Goal: Task Accomplishment & Management: Complete application form

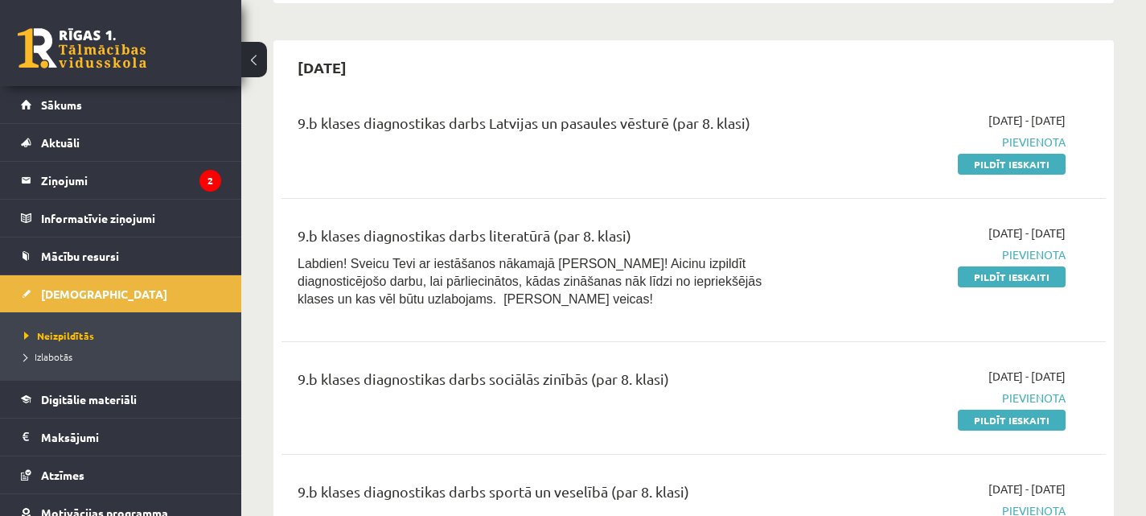
scroll to position [445, 0]
drag, startPoint x: 1012, startPoint y: 159, endPoint x: 655, endPoint y: 60, distance: 369.8
click at [1012, 159] on link "Pildīt ieskaiti" at bounding box center [1012, 163] width 108 height 21
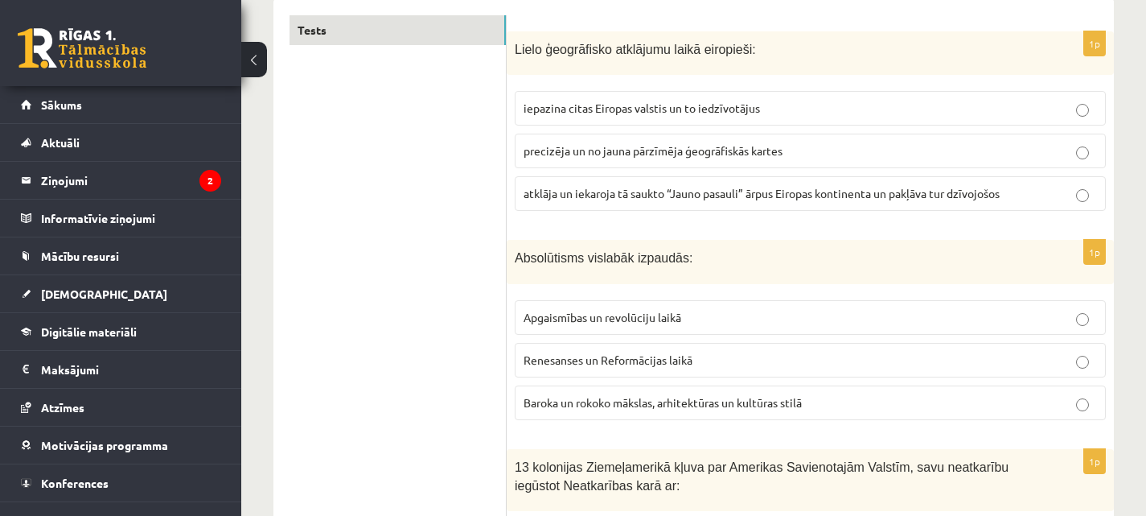
scroll to position [274, 0]
click at [801, 176] on label "atklāja un iekaroja tā saukto “Jauno pasauli” ārpus Eiropas kontinenta un pakļā…" at bounding box center [810, 192] width 591 height 35
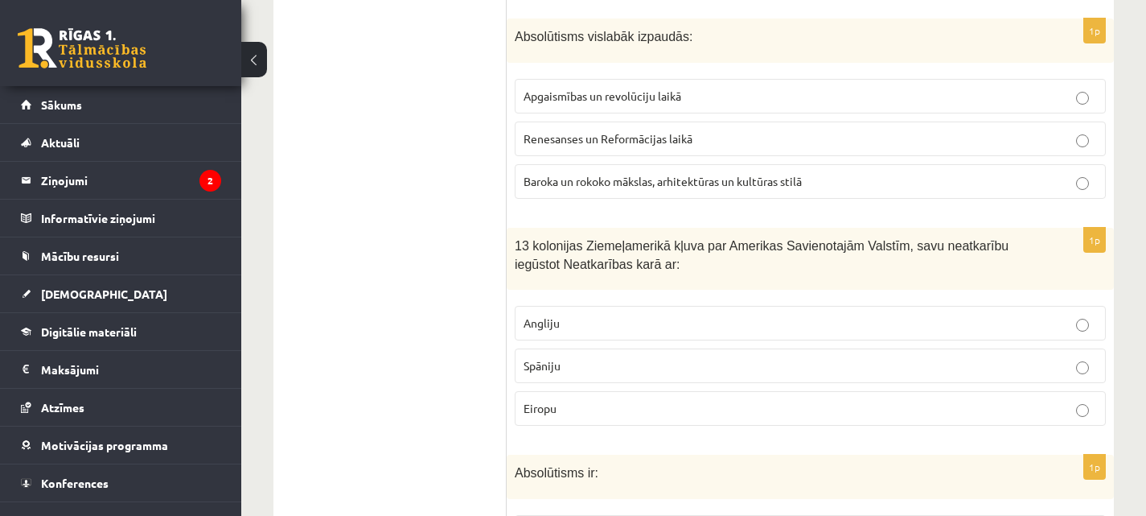
scroll to position [494, 0]
click at [602, 135] on span "Renesanses un Reformācijas laikā" at bounding box center [608, 139] width 169 height 14
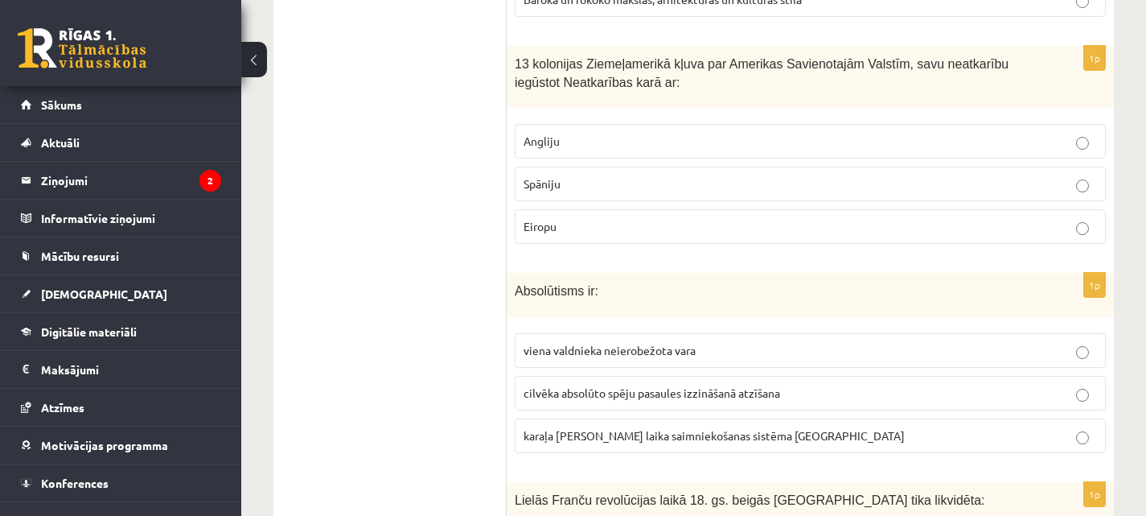
scroll to position [678, 0]
click at [571, 146] on p "Angliju" at bounding box center [810, 139] width 573 height 17
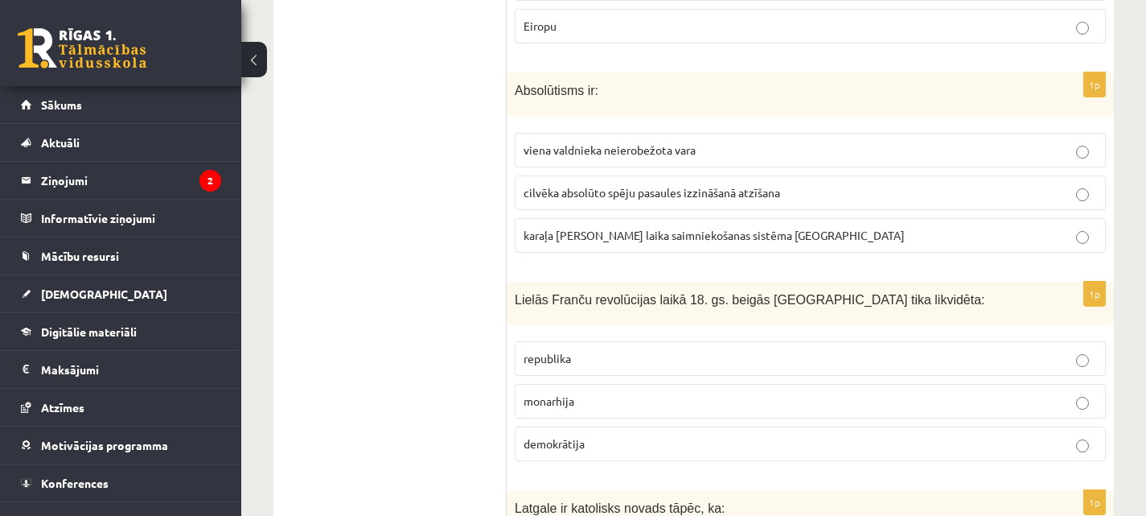
scroll to position [877, 0]
click at [598, 159] on label "viena valdnieka neierobežota vara" at bounding box center [810, 149] width 591 height 35
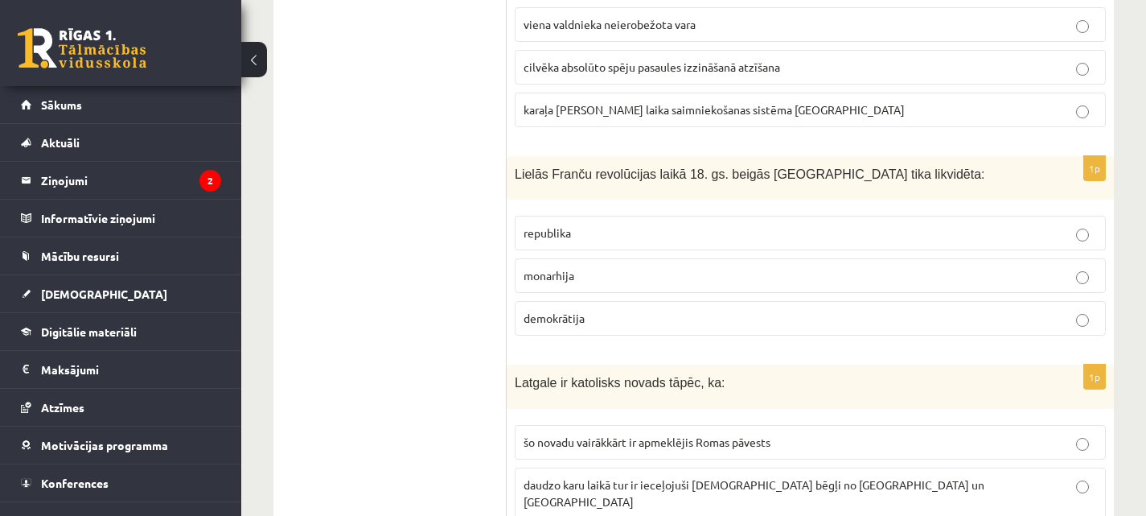
scroll to position [1004, 0]
click at [589, 278] on p "monarhija" at bounding box center [810, 273] width 573 height 17
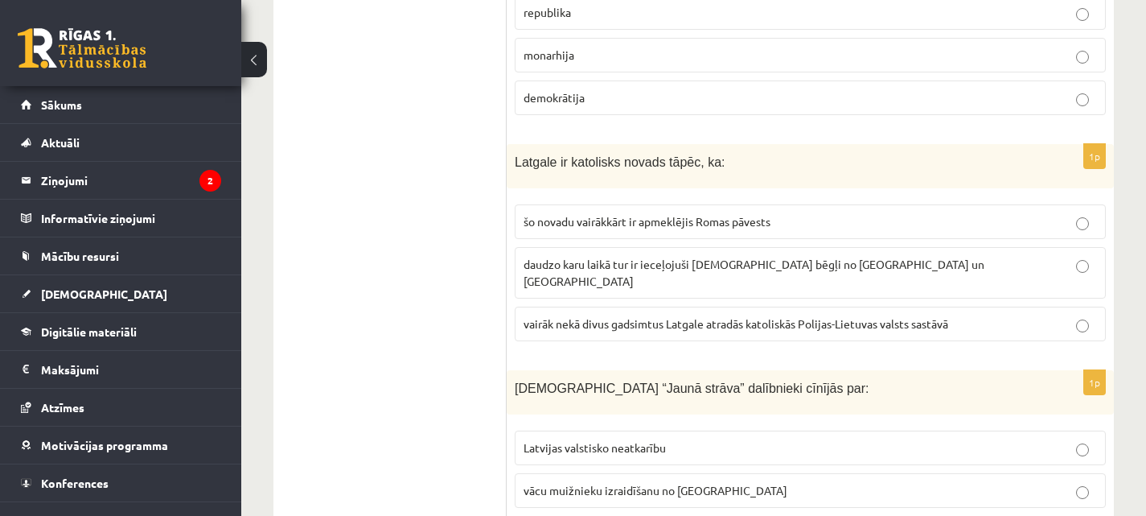
scroll to position [1224, 0]
click at [651, 318] on label "vairāk nekā divus gadsimtus Latgale atradās katoliskās Polijas-Lietuvas valsts …" at bounding box center [810, 322] width 591 height 35
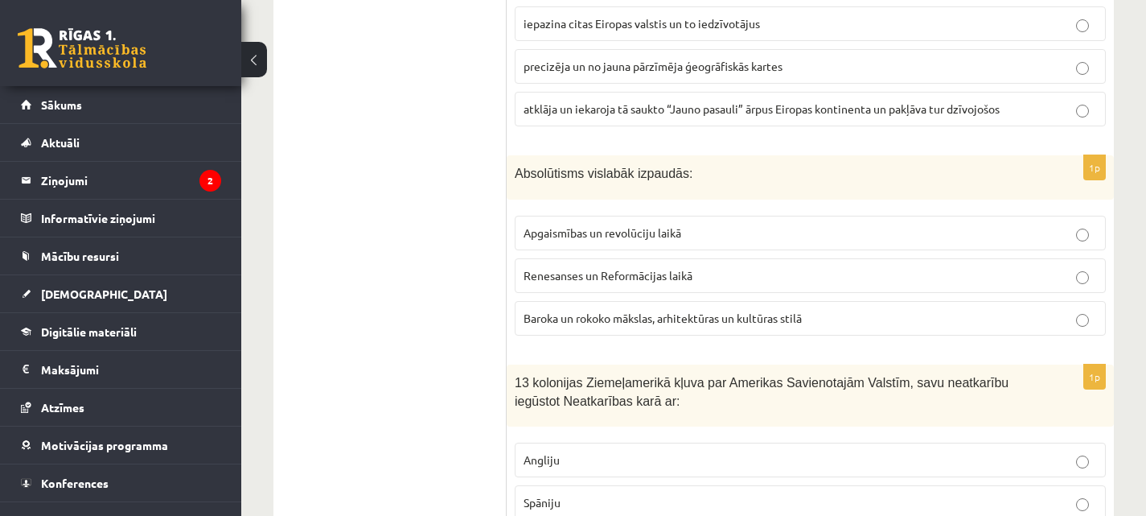
scroll to position [357, 0]
click at [800, 319] on span "Baroka un rokoko mākslas, arhitektūras un kultūras stilā" at bounding box center [663, 318] width 278 height 14
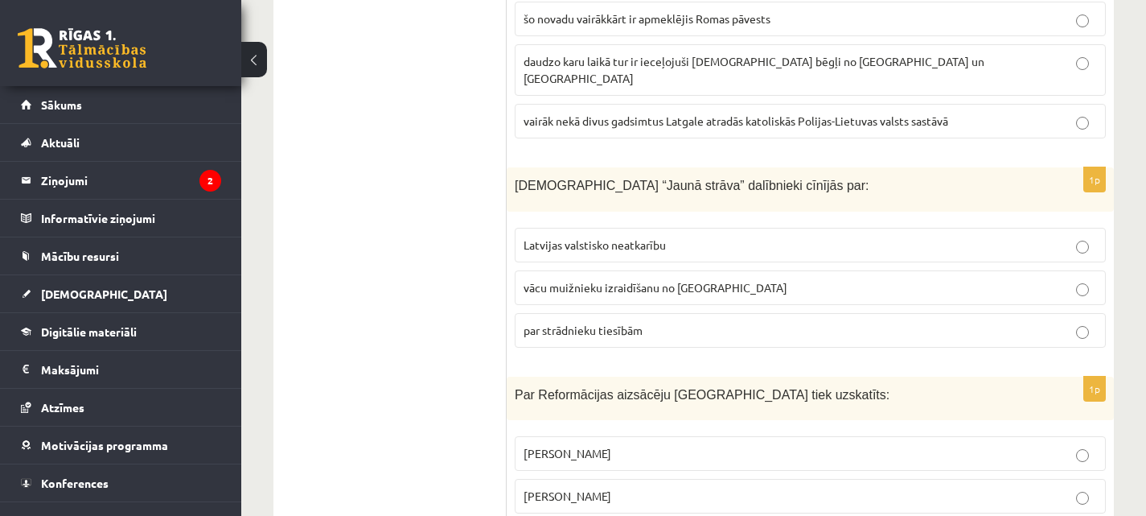
scroll to position [1428, 0]
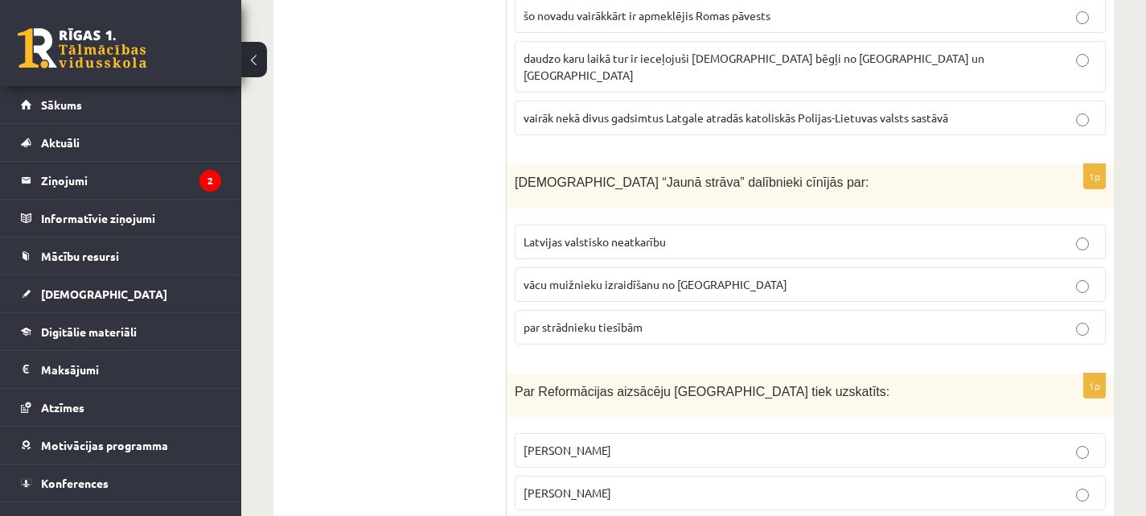
click at [723, 318] on p "par strādnieku tiesībām" at bounding box center [810, 326] width 573 height 17
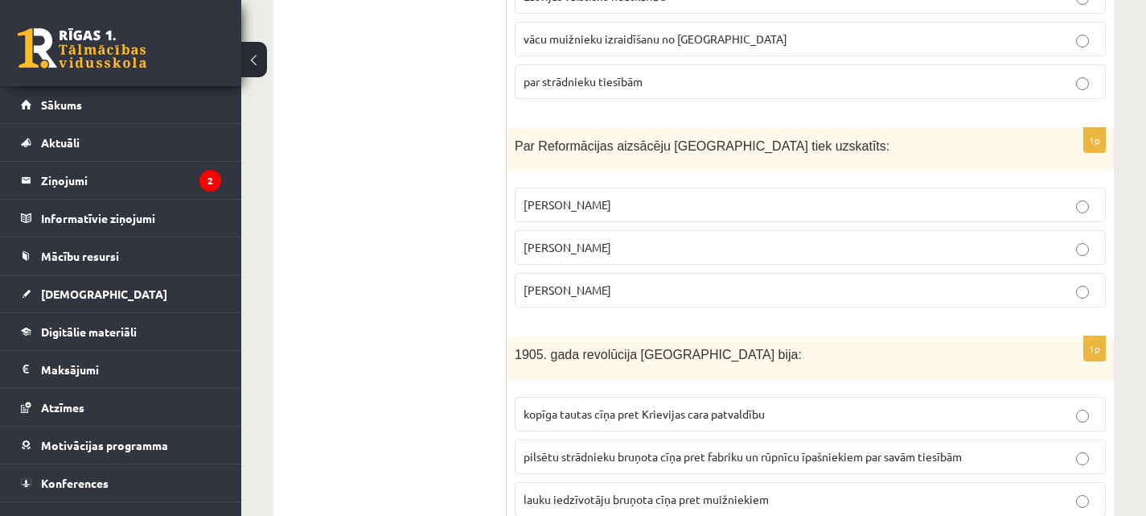
scroll to position [1676, 0]
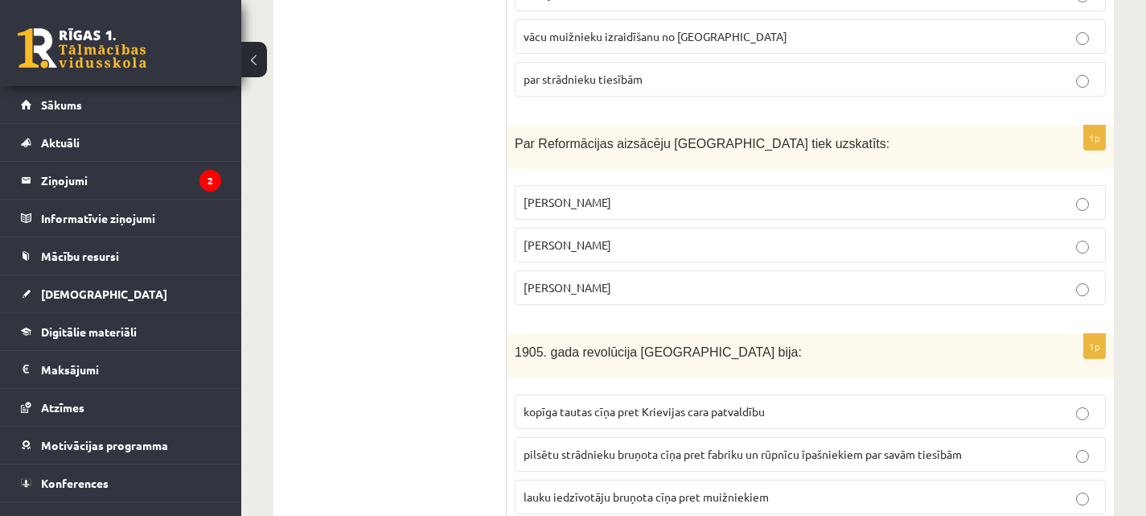
click at [684, 236] on p "Mārtiņš Luters" at bounding box center [810, 244] width 573 height 17
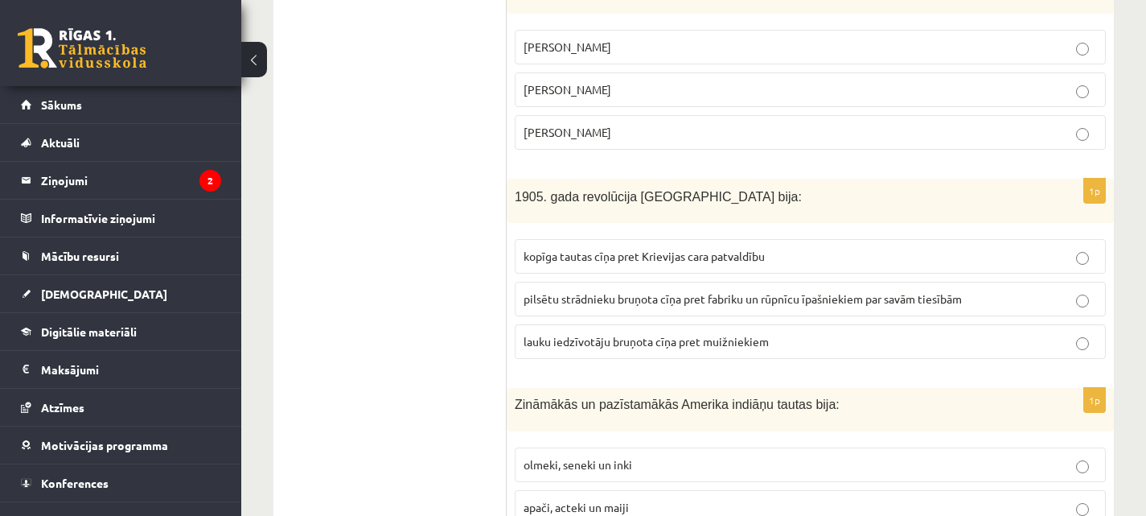
scroll to position [1839, 0]
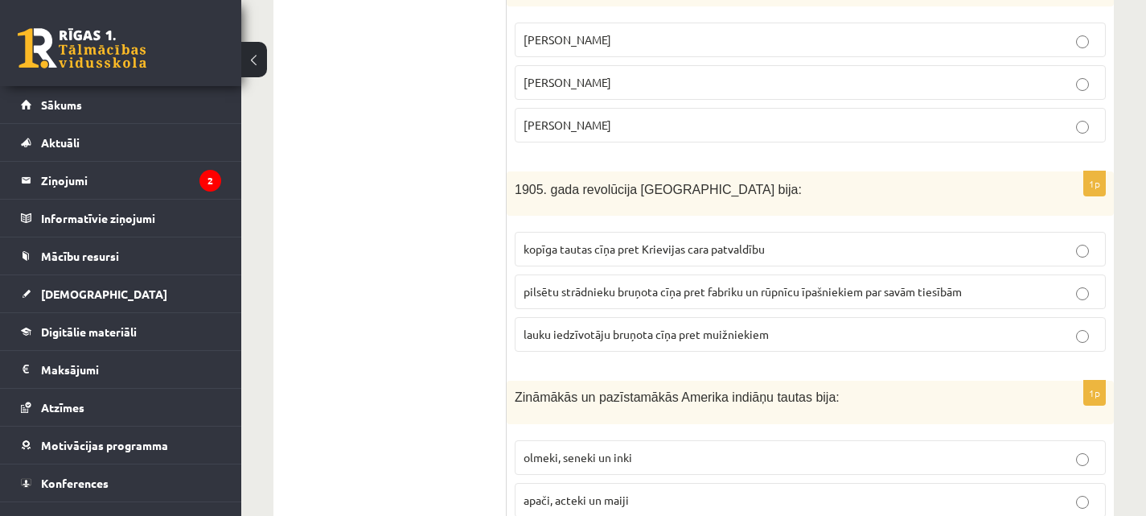
click at [615, 241] on span "kopīga tautas cīņa pret Krievijas cara patvaldību" at bounding box center [644, 248] width 241 height 14
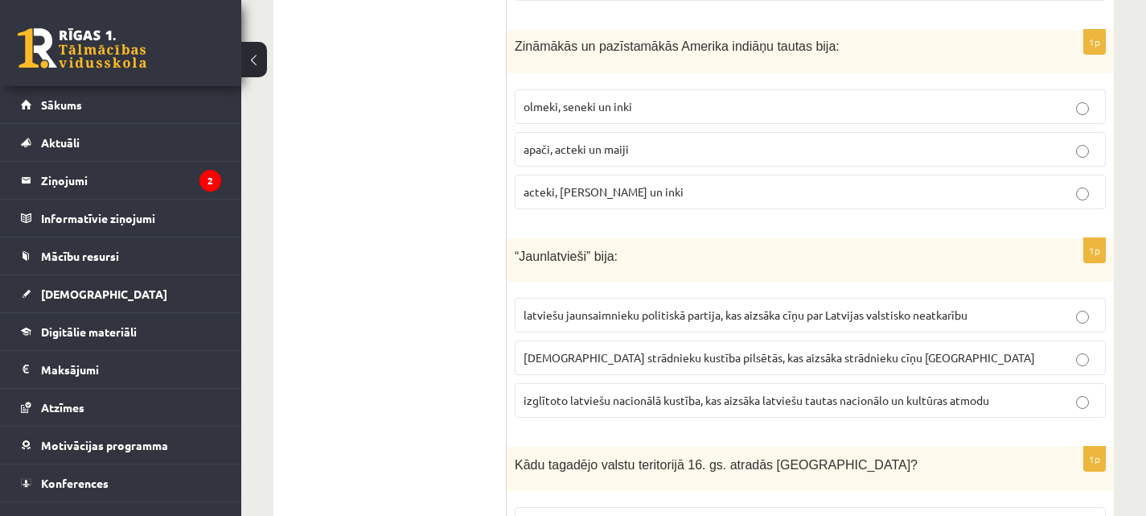
scroll to position [2190, 0]
click at [612, 183] on span "acteki, maiji un inki" at bounding box center [604, 190] width 160 height 14
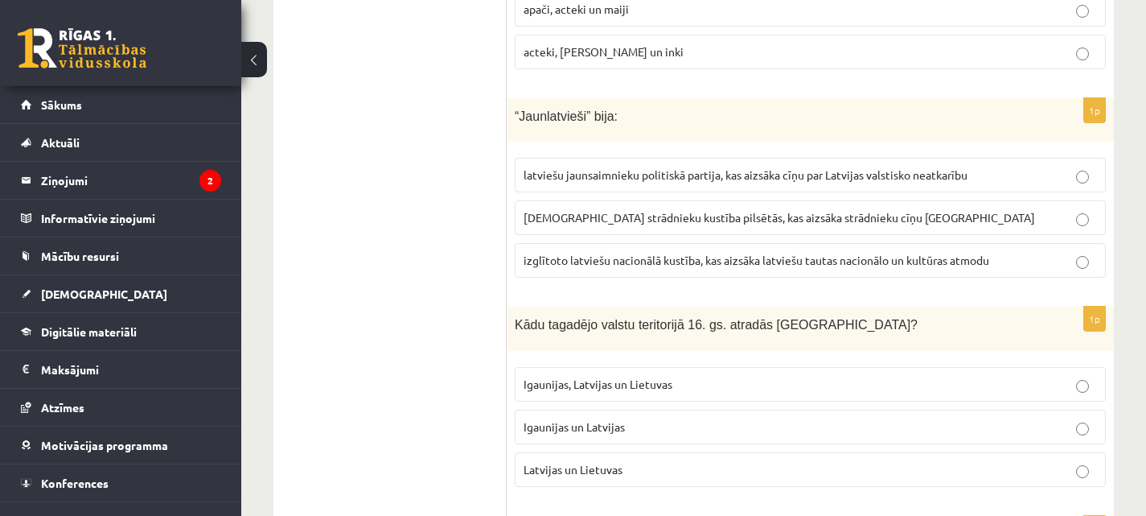
scroll to position [2330, 0]
click at [574, 242] on label "izglītoto latviešu nacionālā kustība, kas aizsāka latviešu tautas nacionālo un …" at bounding box center [810, 259] width 591 height 35
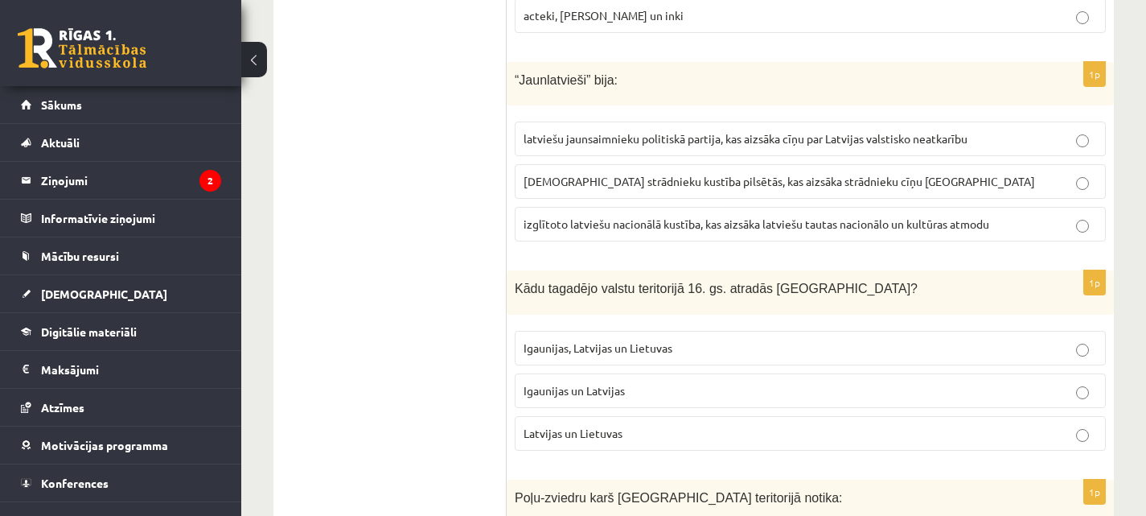
scroll to position [2371, 0]
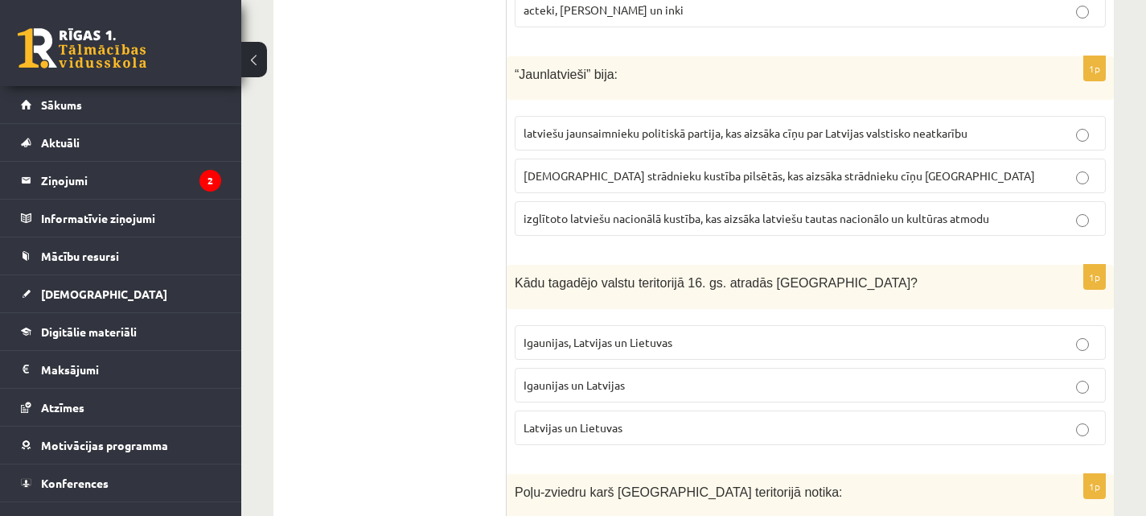
click at [591, 377] on span "Igaunijas un Latvijas" at bounding box center [574, 384] width 101 height 14
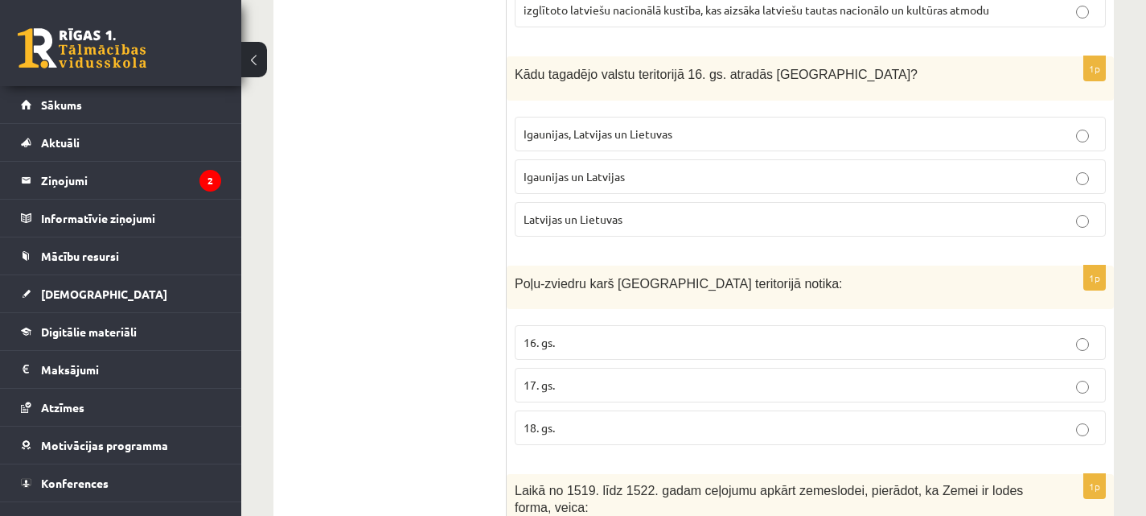
scroll to position [2584, 0]
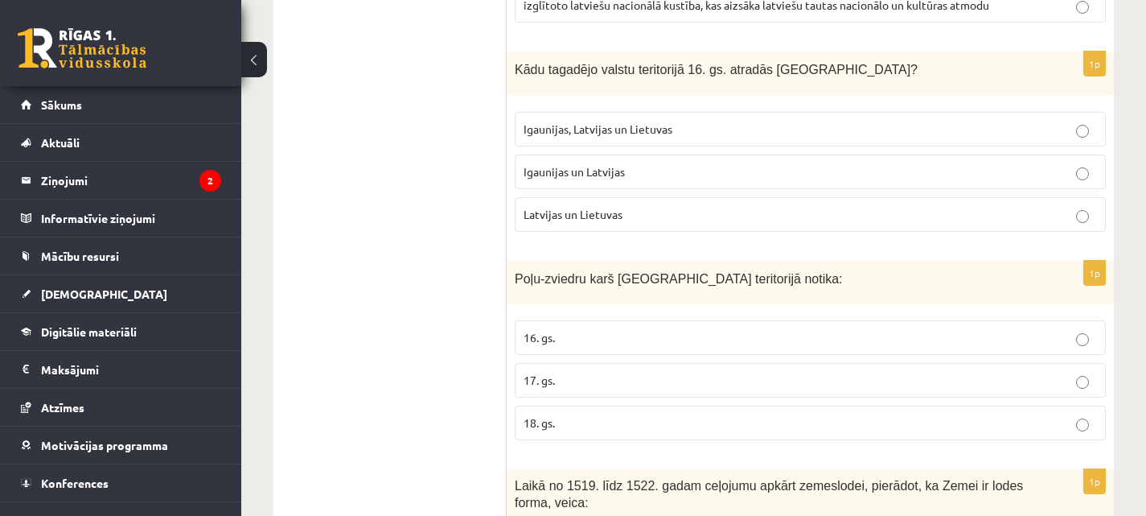
click at [597, 363] on label "17. gs." at bounding box center [810, 380] width 591 height 35
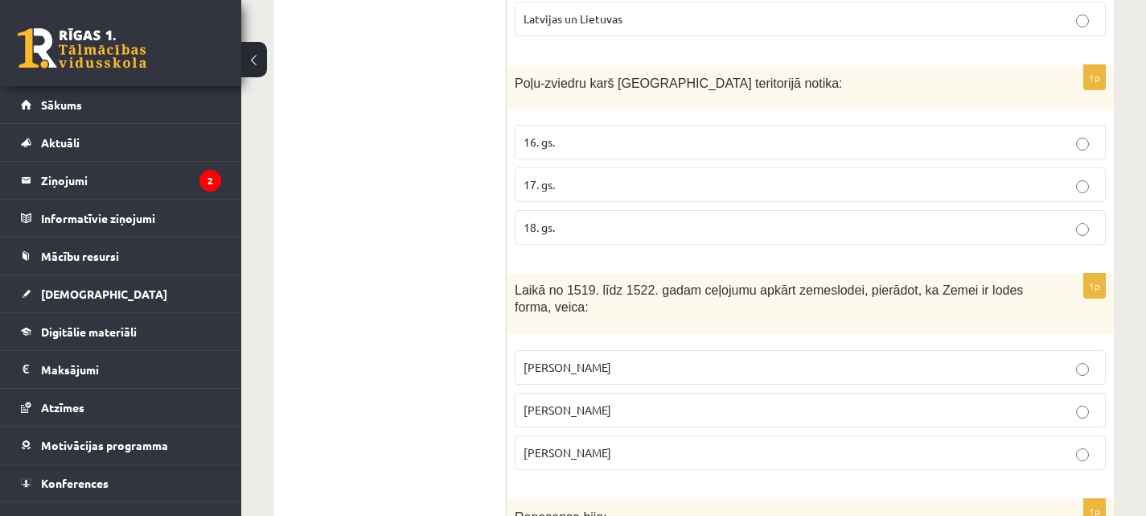
click at [680, 444] on p "Fernans Magelāns" at bounding box center [810, 452] width 573 height 17
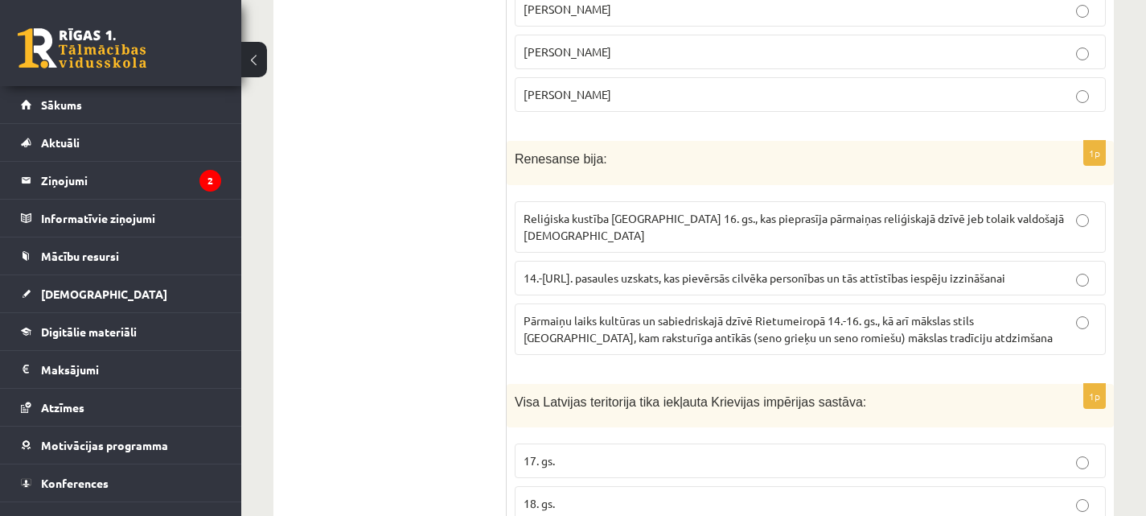
scroll to position [3139, 0]
click at [631, 311] on span "Pārmaiņu laiks kultūras un sabiedriskajā dzīvē Rietumeiropā 14.-16. gs., kā arī…" at bounding box center [788, 326] width 529 height 31
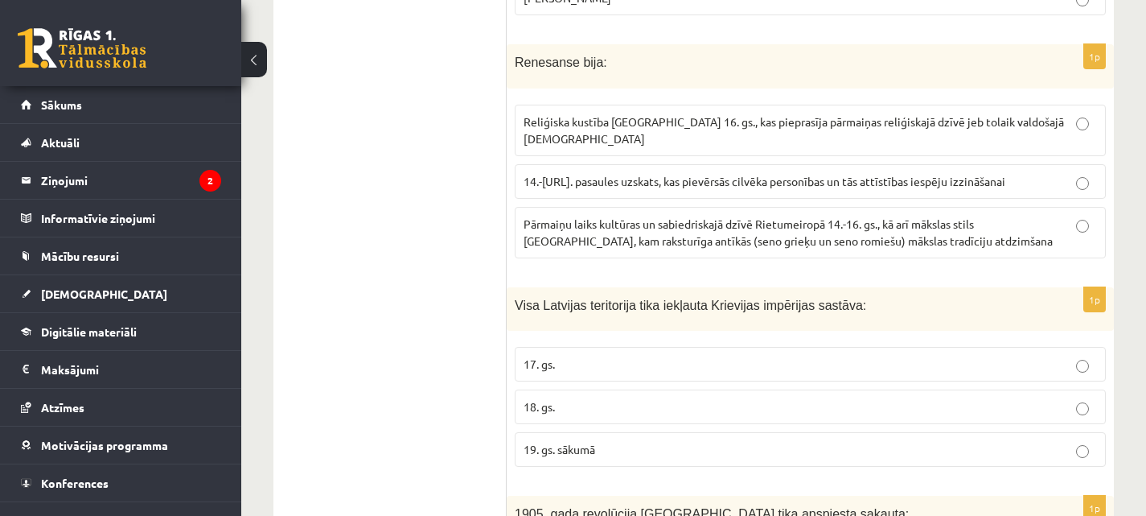
scroll to position [3236, 0]
click at [643, 397] on p "18. gs." at bounding box center [810, 405] width 573 height 17
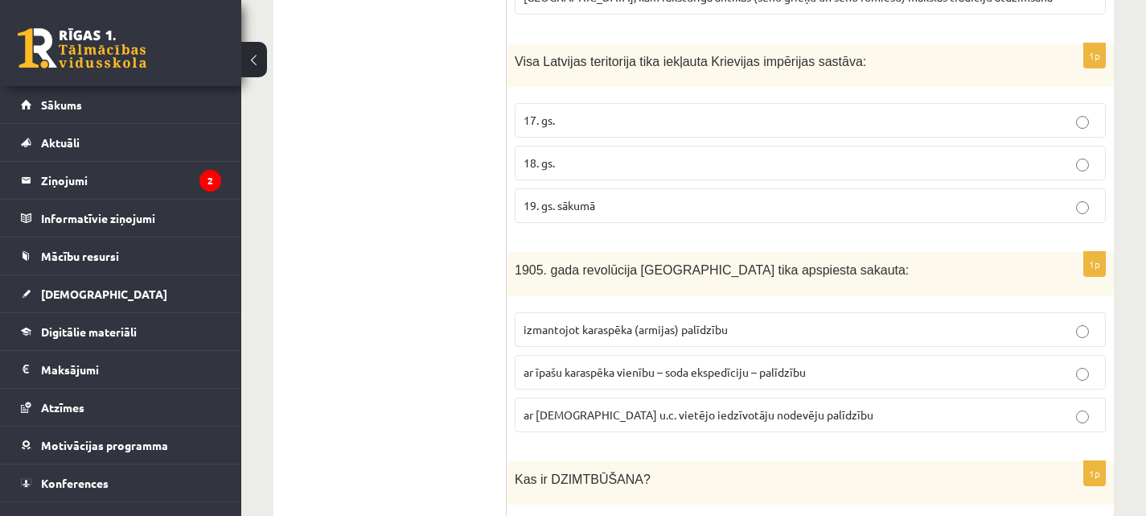
scroll to position [3478, 0]
click at [613, 364] on span "ar īpašu karaspēka vienību – soda ekspedīciju – palīdzību" at bounding box center [665, 371] width 282 height 14
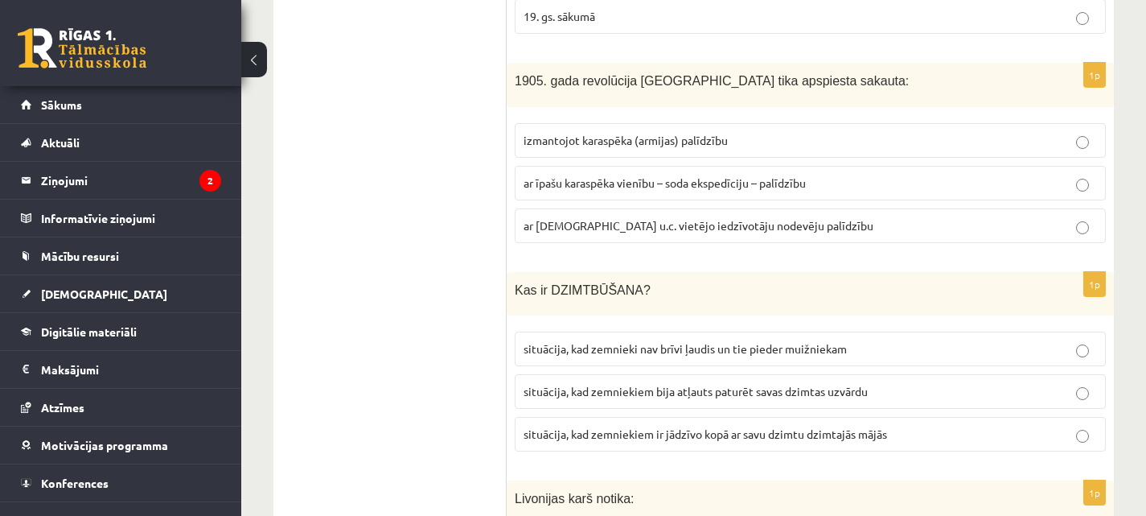
scroll to position [3669, 0]
click at [591, 339] on span "situācija, kad zemnieki nav brīvi ļaudis un tie pieder muižniekam" at bounding box center [685, 346] width 323 height 14
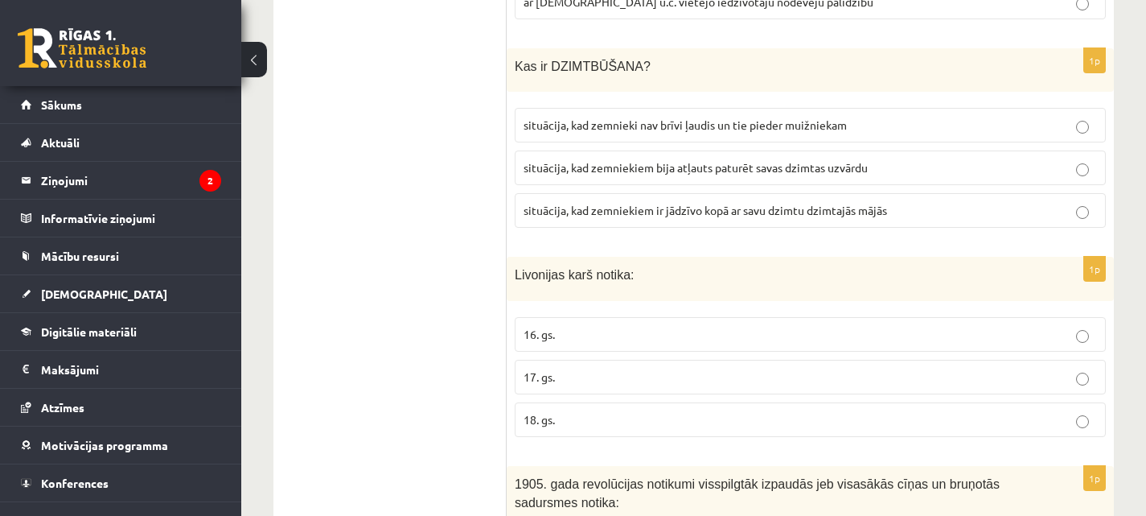
scroll to position [3891, 0]
click at [590, 316] on label "16. gs." at bounding box center [810, 333] width 591 height 35
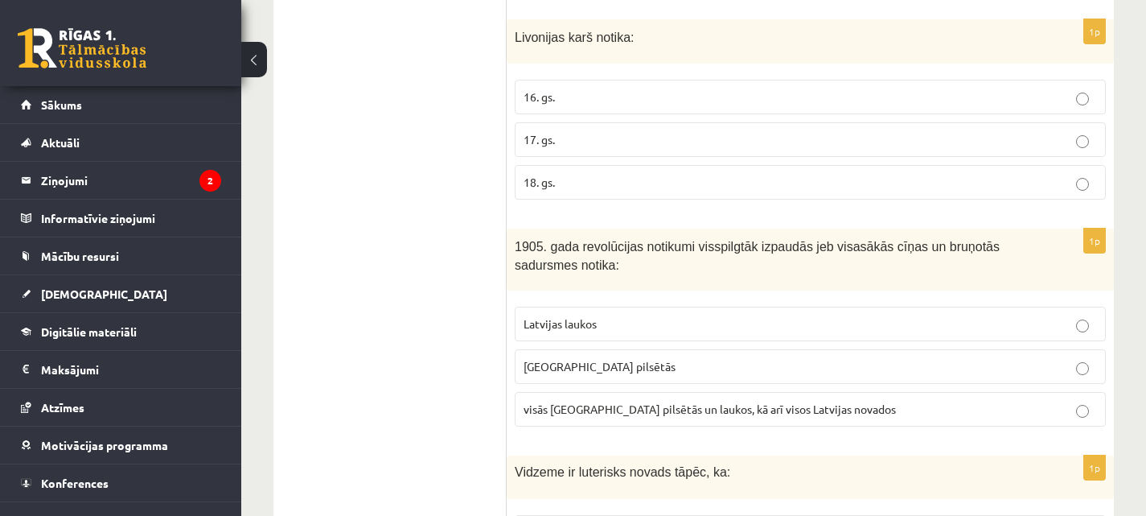
scroll to position [4128, 0]
click at [597, 315] on span "Latvijas laukos" at bounding box center [560, 322] width 73 height 14
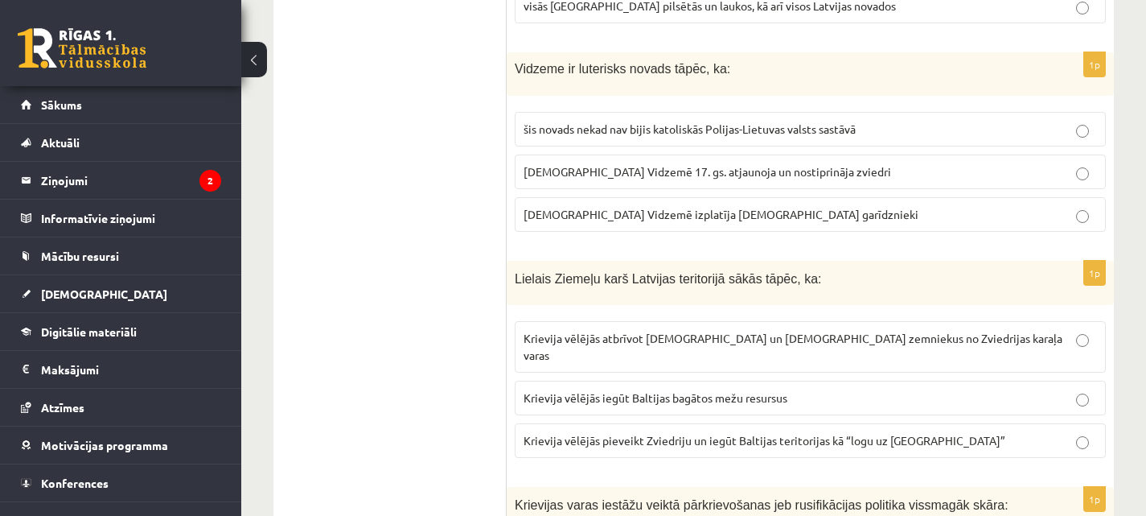
scroll to position [4532, 0]
click at [672, 162] on span "luterānismu Vidzemē 17. gs. atjaunoja un nostiprināja zviedri" at bounding box center [708, 169] width 368 height 14
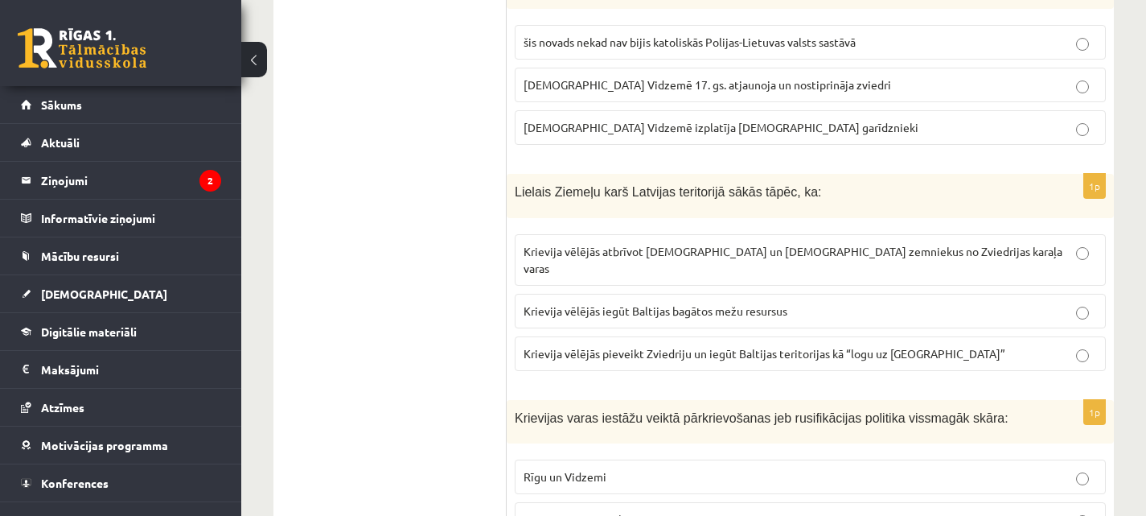
scroll to position [4618, 0]
click at [640, 345] on span "Krievija vēlējās pieveikt Zviedriju un iegūt Baltijas teritorijas kā “logu uz E…" at bounding box center [765, 352] width 482 height 14
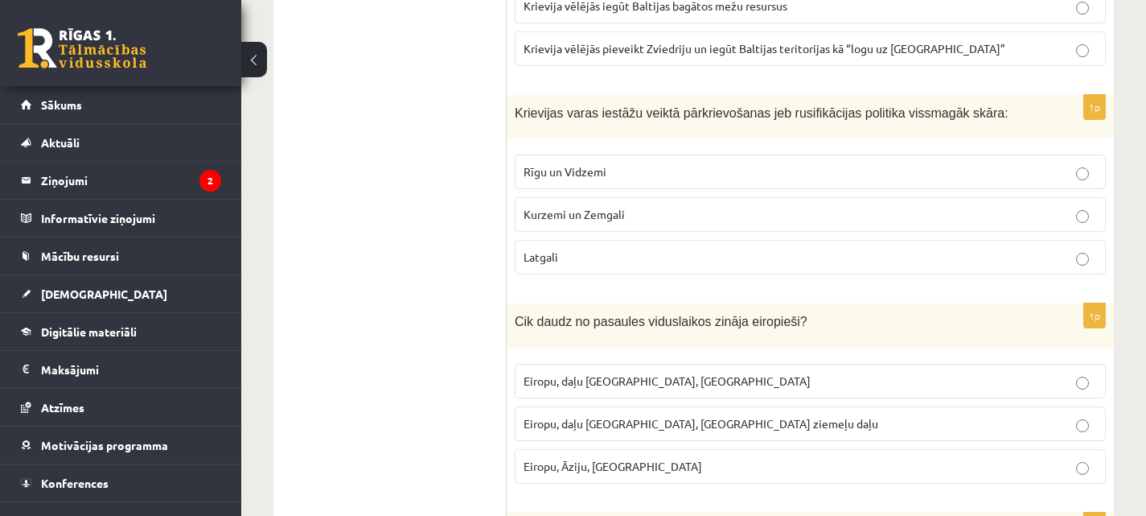
scroll to position [4926, 0]
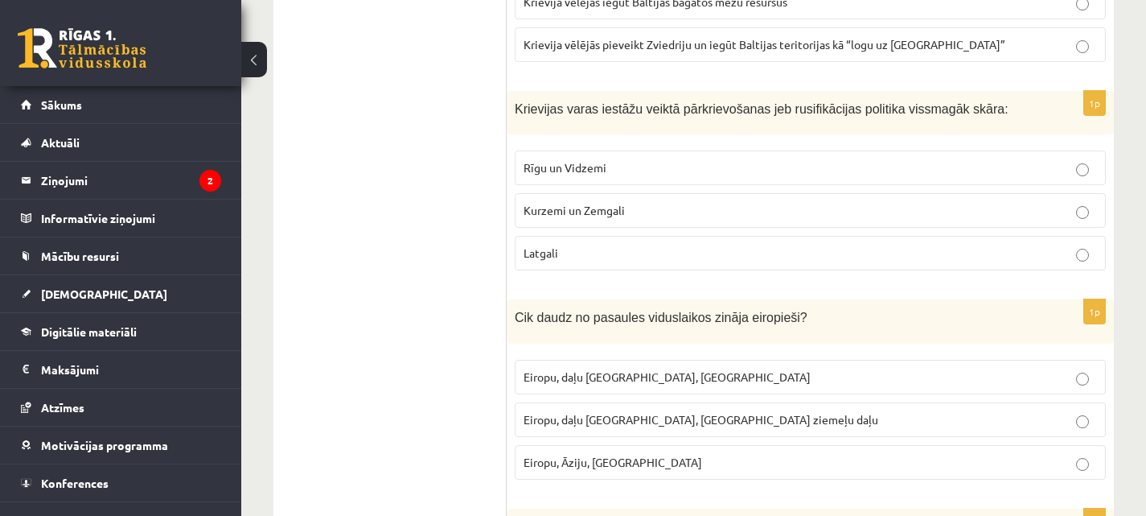
click at [629, 159] on p "Rīgu un Vidzemi" at bounding box center [810, 167] width 573 height 17
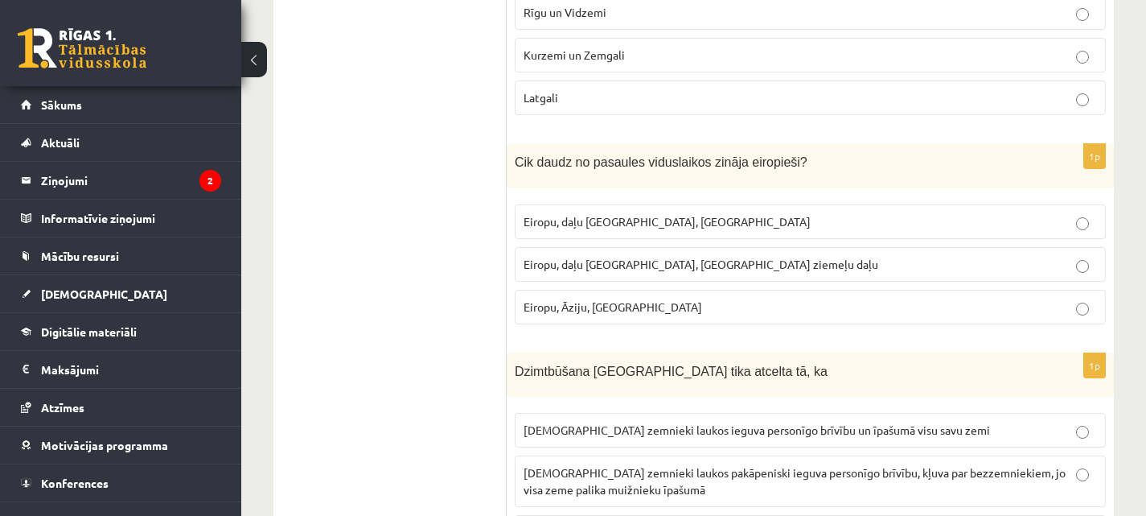
scroll to position [5110, 0]
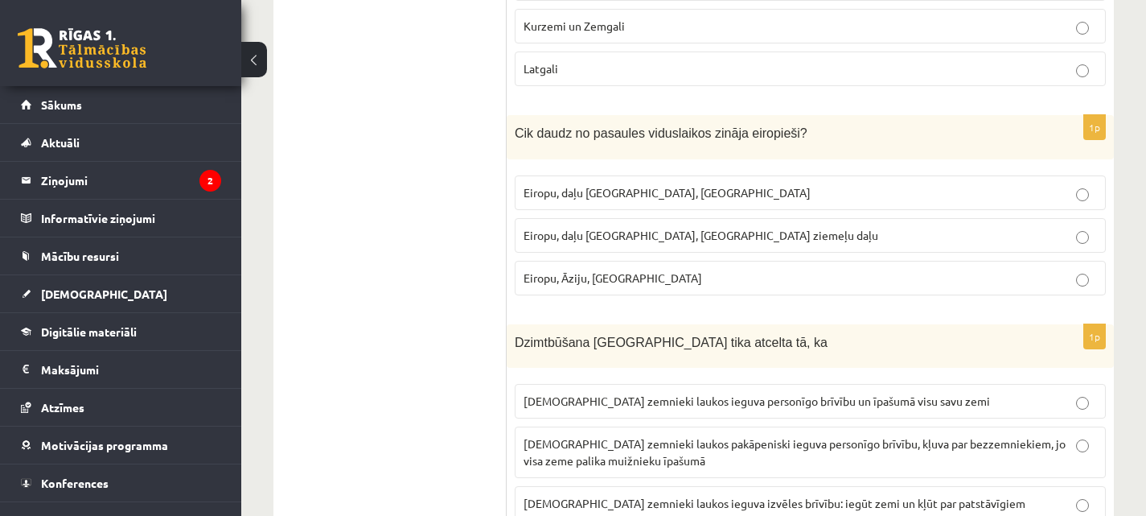
click at [634, 228] on span "Eiropu, daļu Āzijas, Āfrikas ziemeļu daļu" at bounding box center [701, 235] width 355 height 14
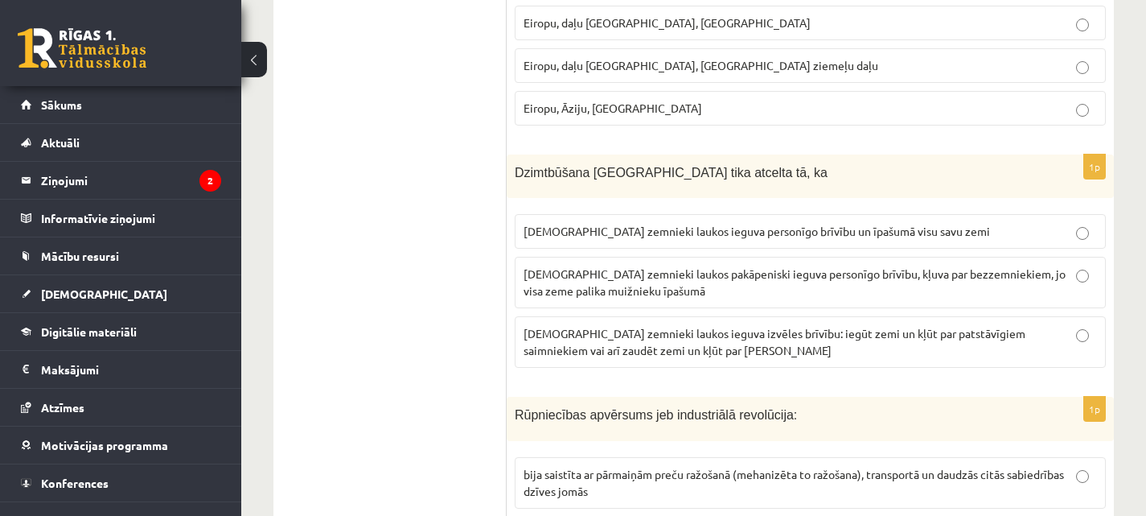
scroll to position [5298, 0]
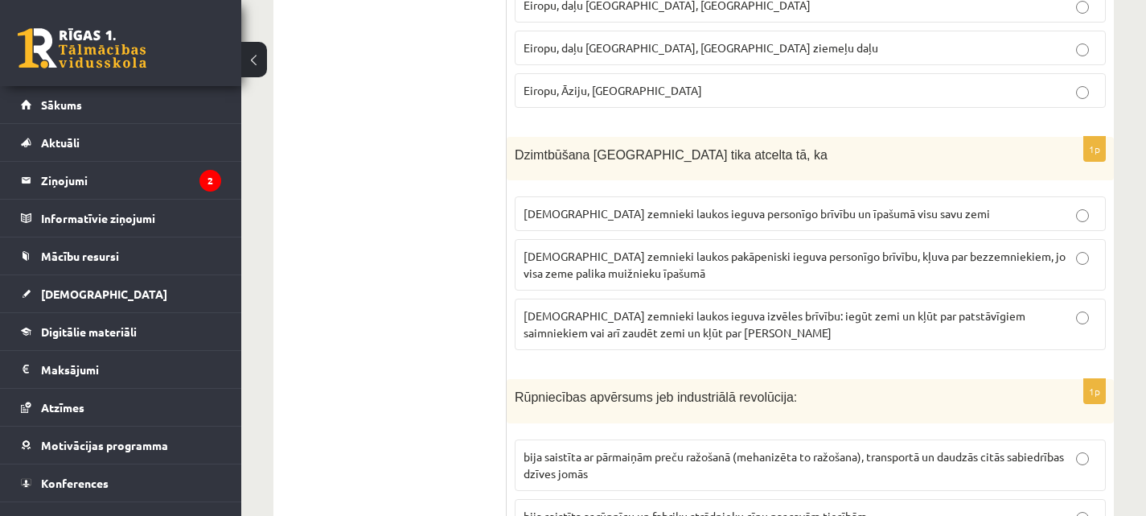
click at [631, 249] on span "latviešu zemnieki laukos pakāpeniski ieguva personīgo brīvību, kļuva par bezzem…" at bounding box center [795, 264] width 542 height 31
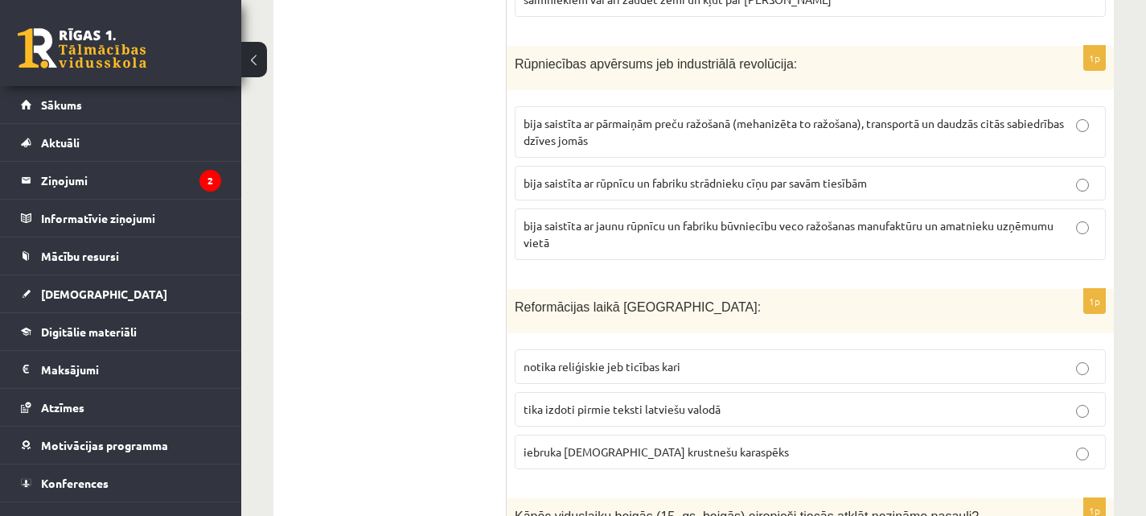
scroll to position [5632, 0]
click at [738, 115] on span "bija saistīta ar pārmaiņām preču ražošanā (mehanizēta to ražošana), transportā …" at bounding box center [794, 130] width 540 height 31
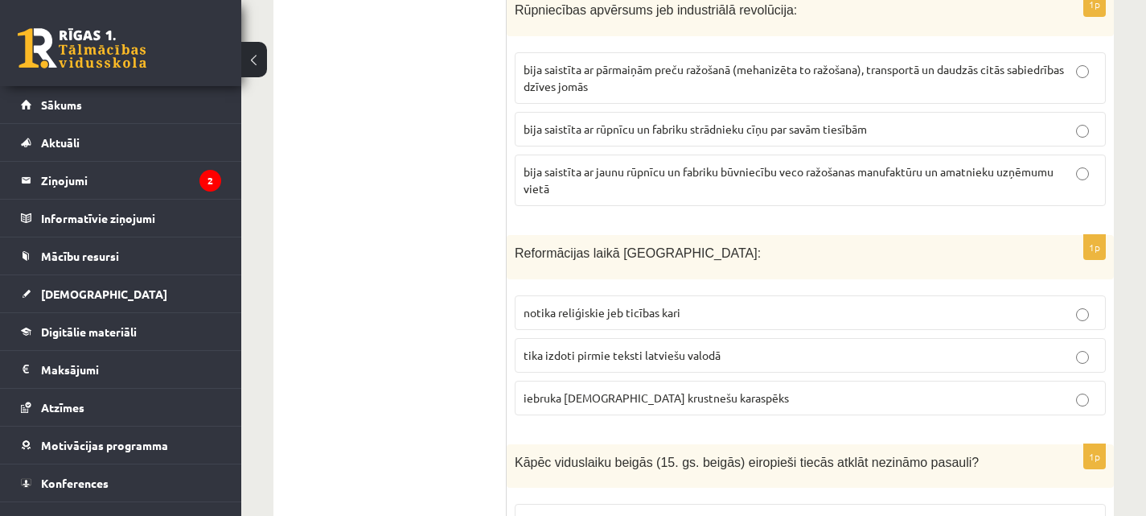
scroll to position [5685, 0]
click at [631, 347] on span "tika izdoti pirmie teksti latviešu valodā" at bounding box center [622, 354] width 197 height 14
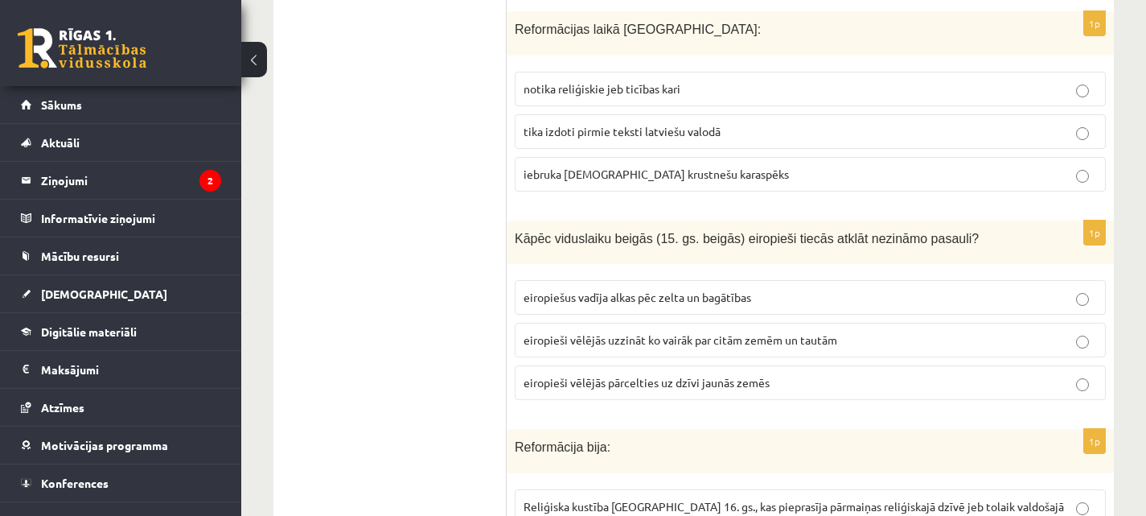
scroll to position [5912, 0]
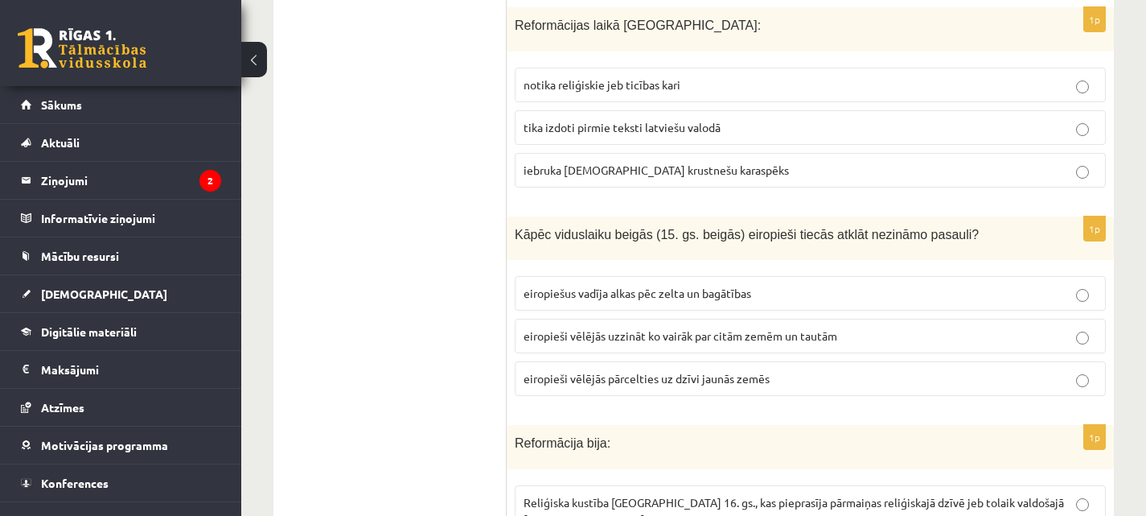
click at [639, 286] on span "eiropiešus vadīja alkas pēc zelta un bagātības" at bounding box center [638, 293] width 228 height 14
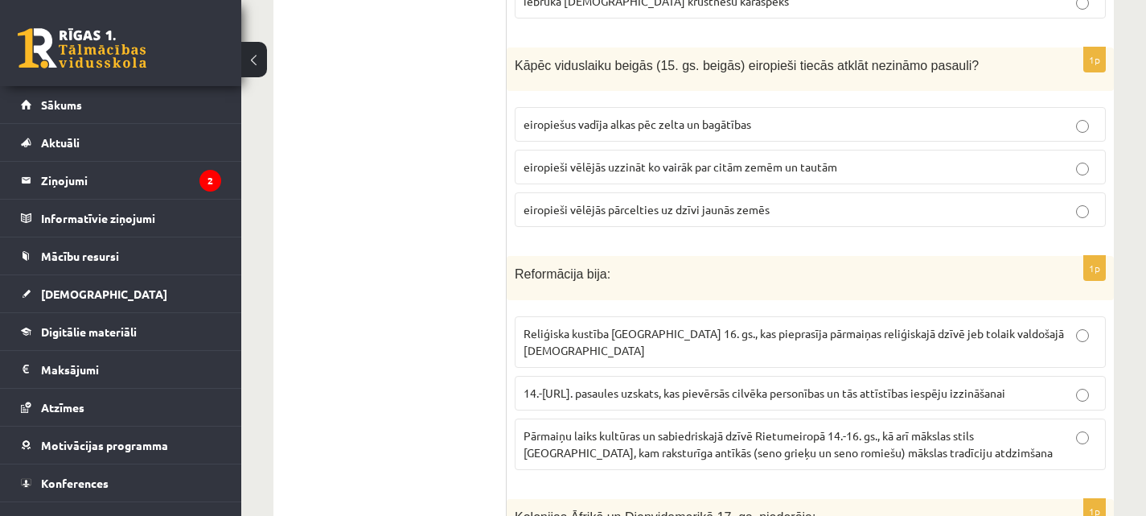
scroll to position [6082, 0]
click at [671, 324] on p "Reliģiska kustība Eiropā 16. gs., kas pieprasīja pārmaiņas reliģiskajā dzīvē je…" at bounding box center [810, 341] width 573 height 34
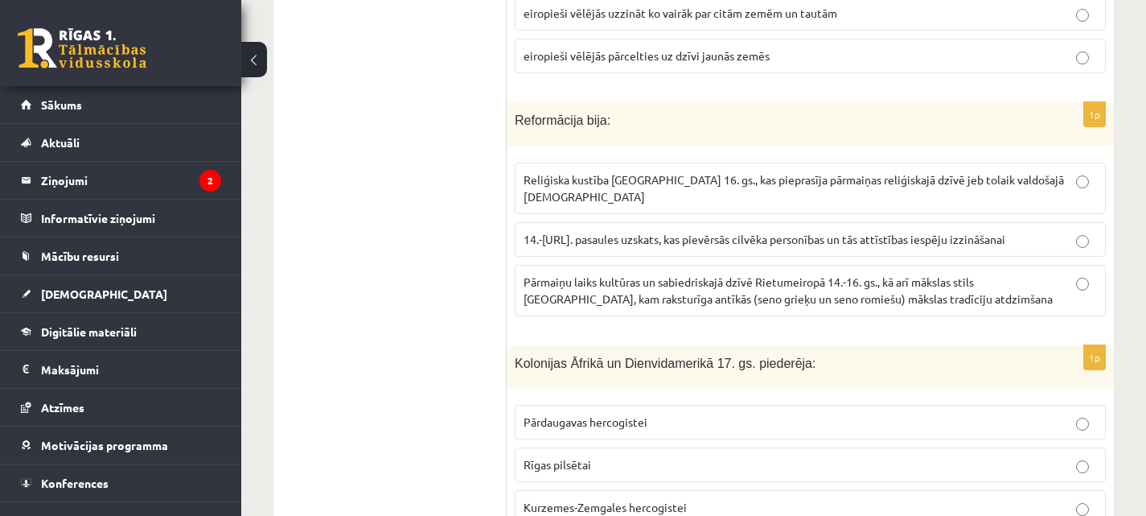
scroll to position [6236, 0]
click at [643, 489] on label "Kurzemes-Zemgales hercogistei" at bounding box center [810, 506] width 591 height 35
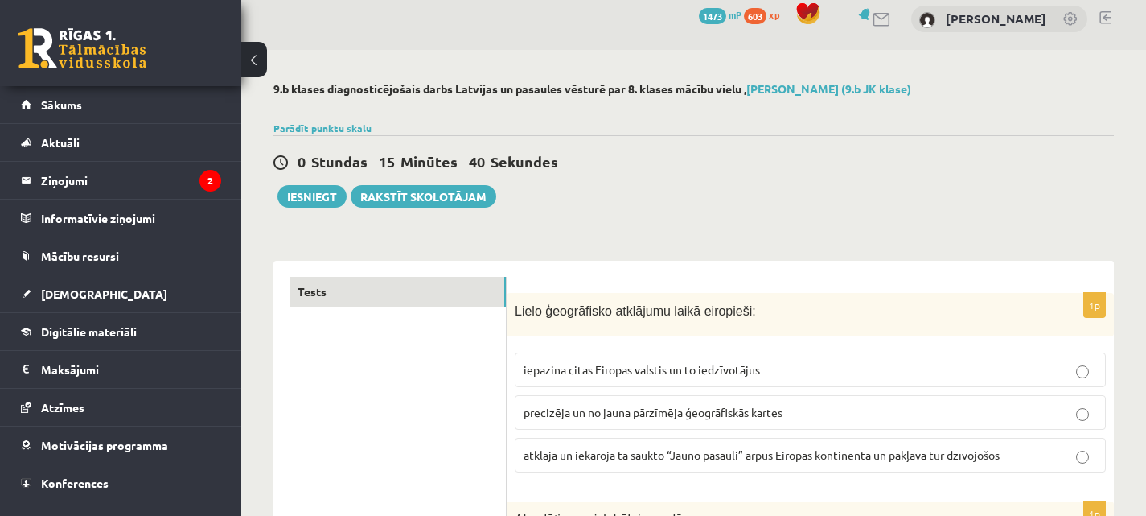
scroll to position [0, 0]
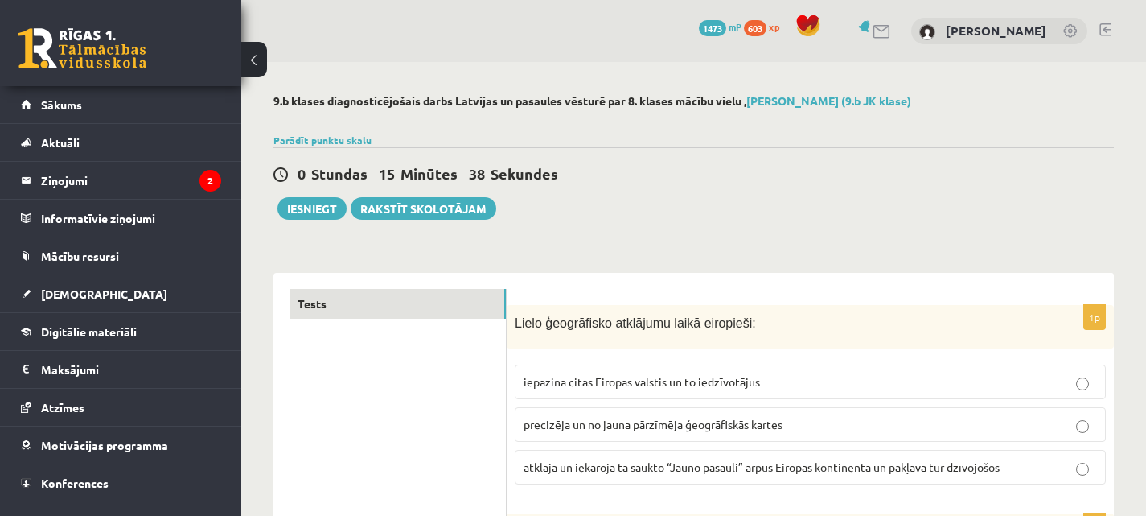
click at [304, 211] on button "Iesniegt" at bounding box center [311, 208] width 69 height 23
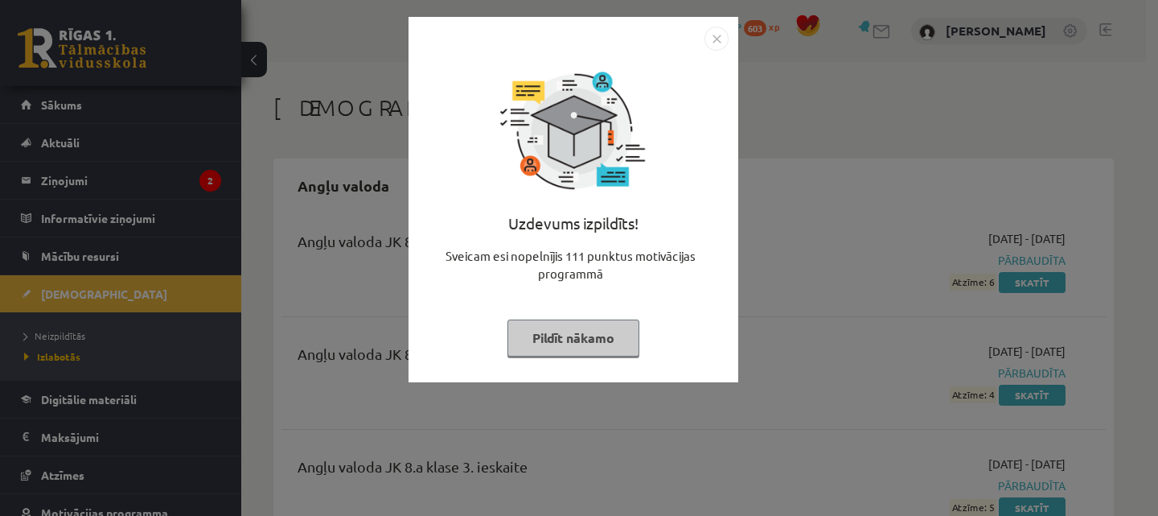
click at [581, 341] on button "Pildīt nākamo" at bounding box center [573, 337] width 132 height 37
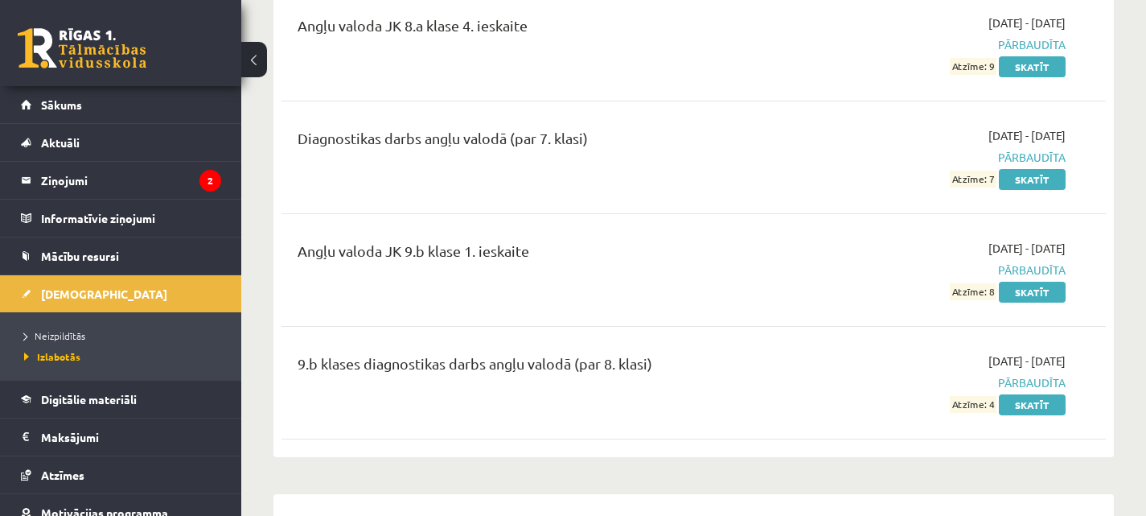
scroll to position [553, 0]
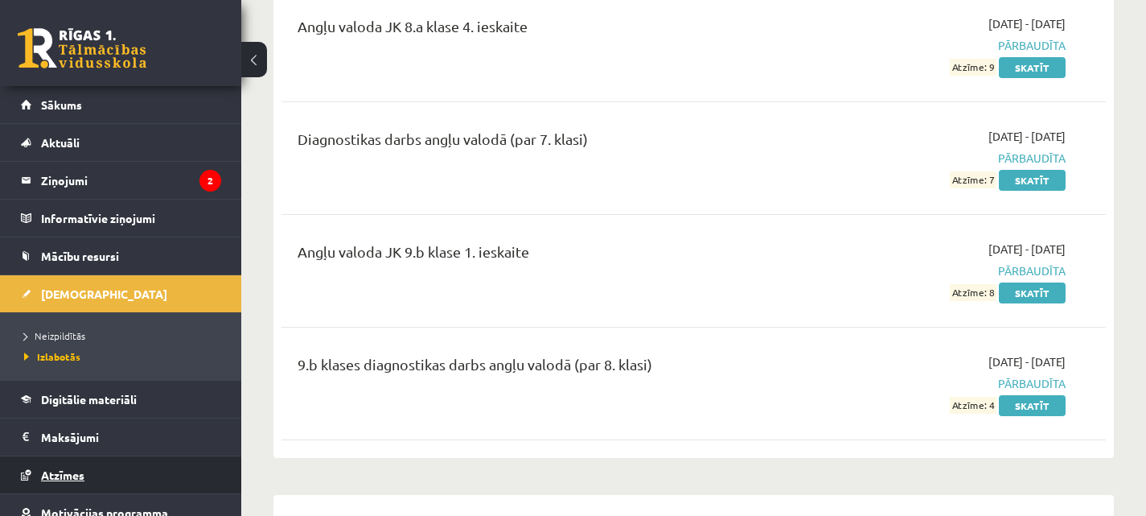
click at [71, 472] on span "Atzīmes" at bounding box center [62, 474] width 43 height 14
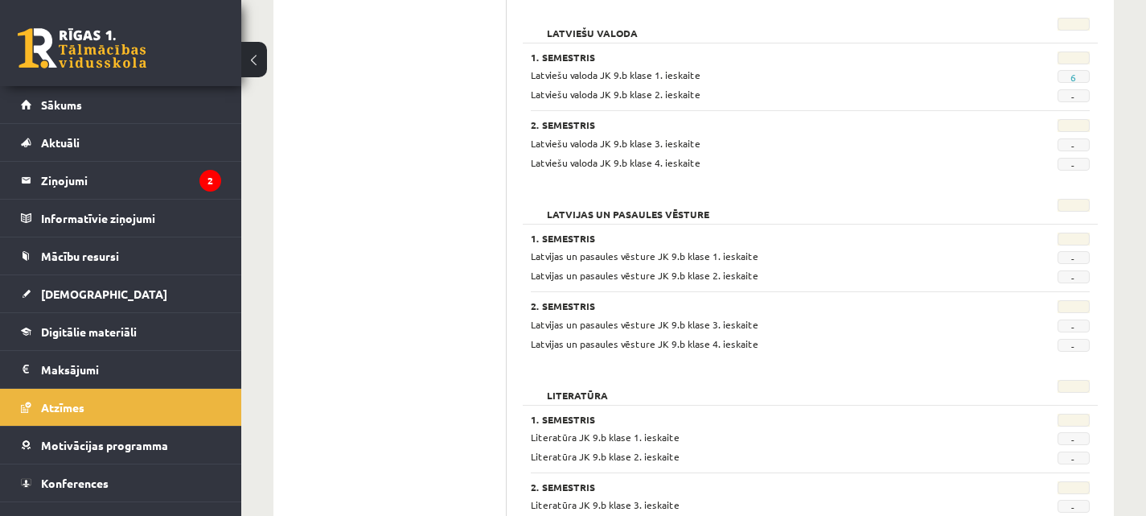
scroll to position [1879, 0]
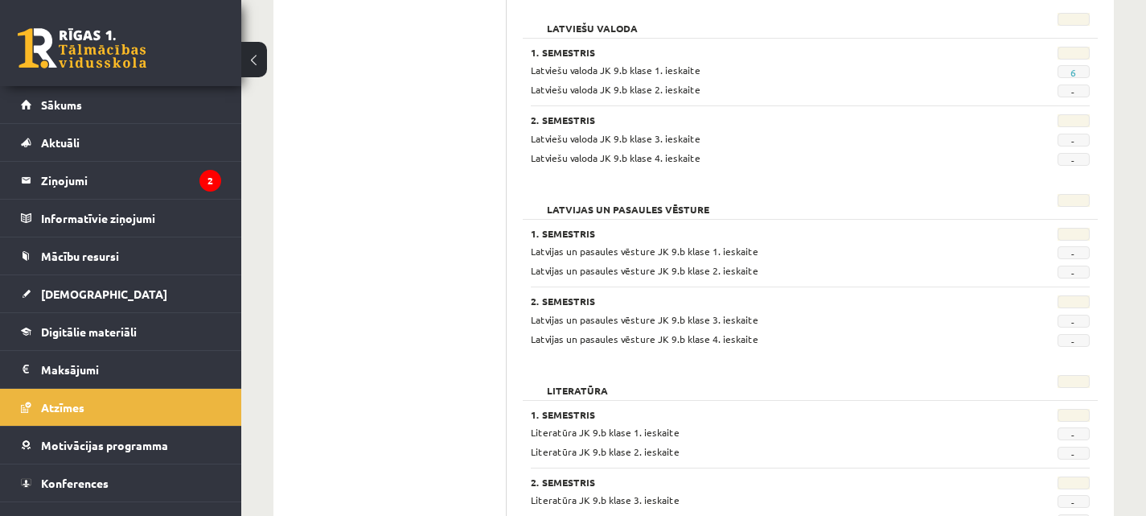
drag, startPoint x: 870, startPoint y: 276, endPoint x: 844, endPoint y: 290, distance: 29.1
click at [844, 290] on div "2. Semestris Latvijas un pasaules vēsture JK 9.b klase 3. ieskaite - Latvijas u…" at bounding box center [810, 316] width 559 height 60
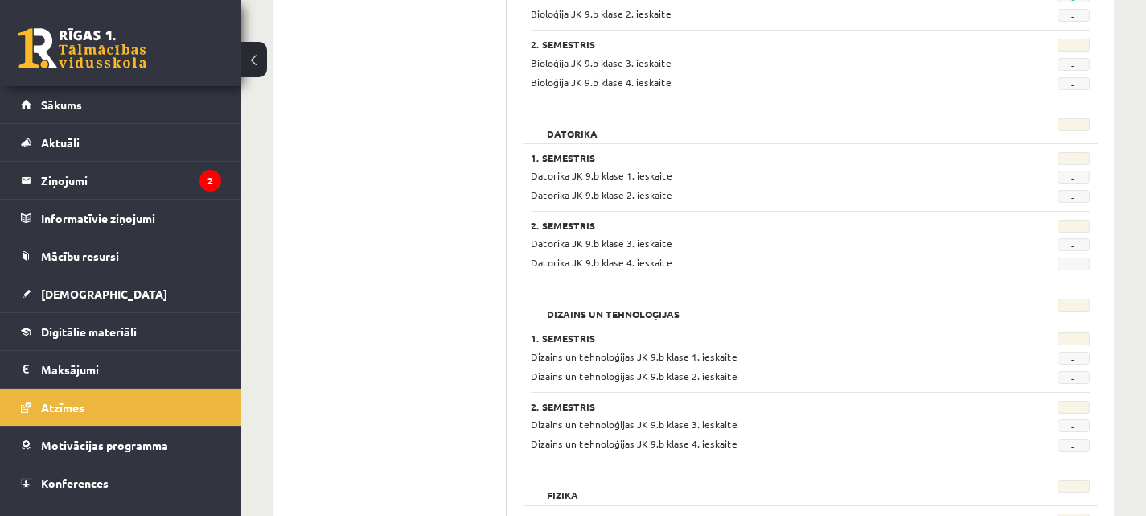
scroll to position [0, 0]
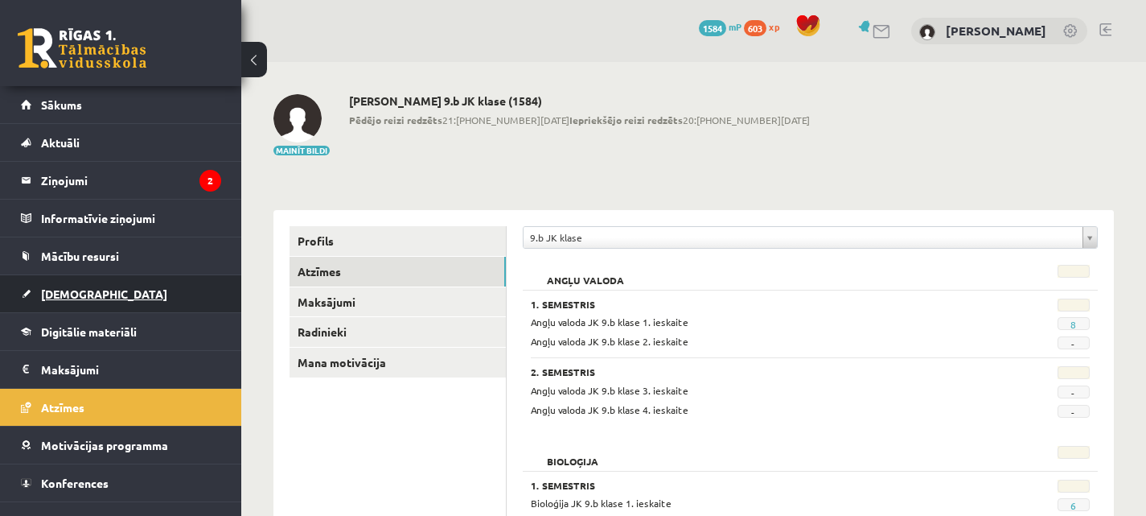
click at [72, 296] on span "[DEMOGRAPHIC_DATA]" at bounding box center [104, 293] width 126 height 14
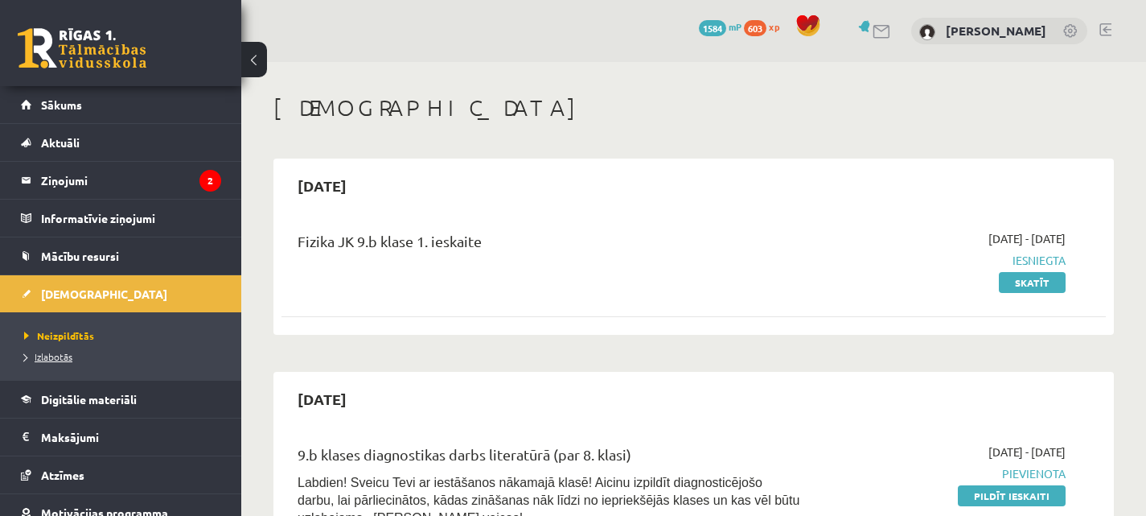
click at [51, 356] on span "Izlabotās" at bounding box center [48, 356] width 48 height 13
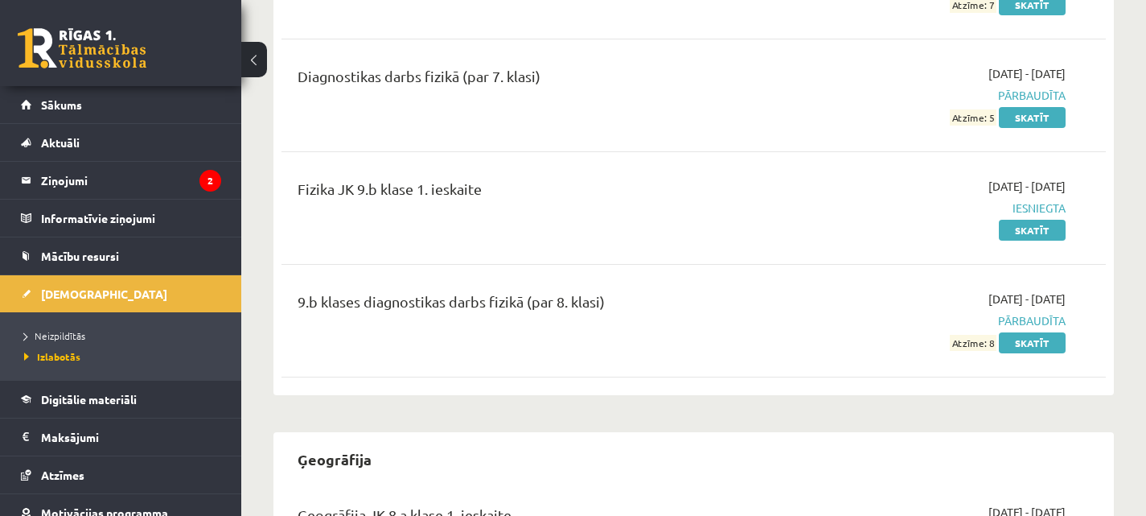
scroll to position [4085, 0]
drag, startPoint x: 577, startPoint y: 321, endPoint x: 531, endPoint y: 354, distance: 56.5
click at [531, 354] on div "9.b klases diagnostikas darbs fizikā (par 8. klasi) 2025-09-01 - 2025-09-15 Pār…" at bounding box center [693, 321] width 824 height 92
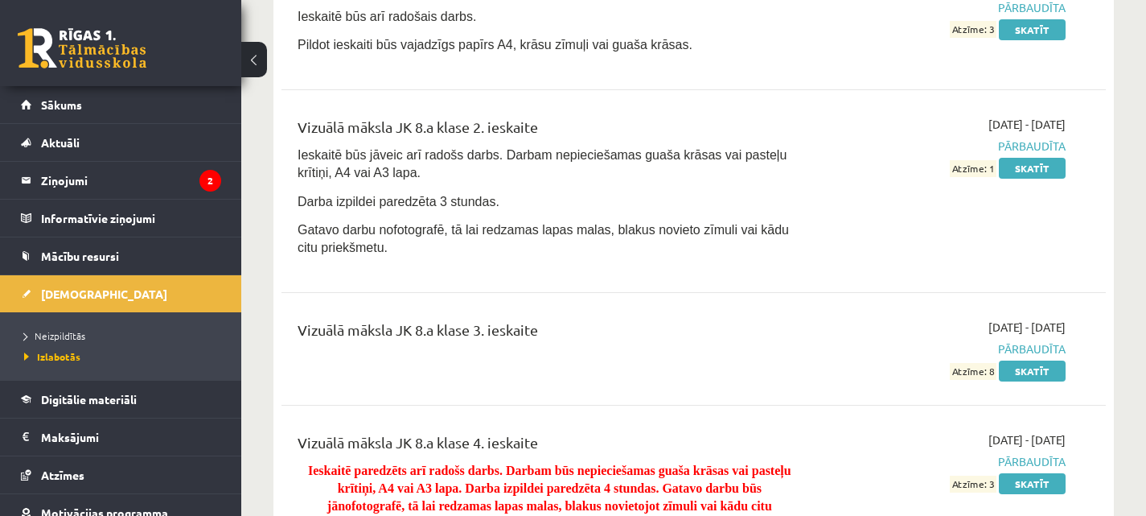
scroll to position [13033, 0]
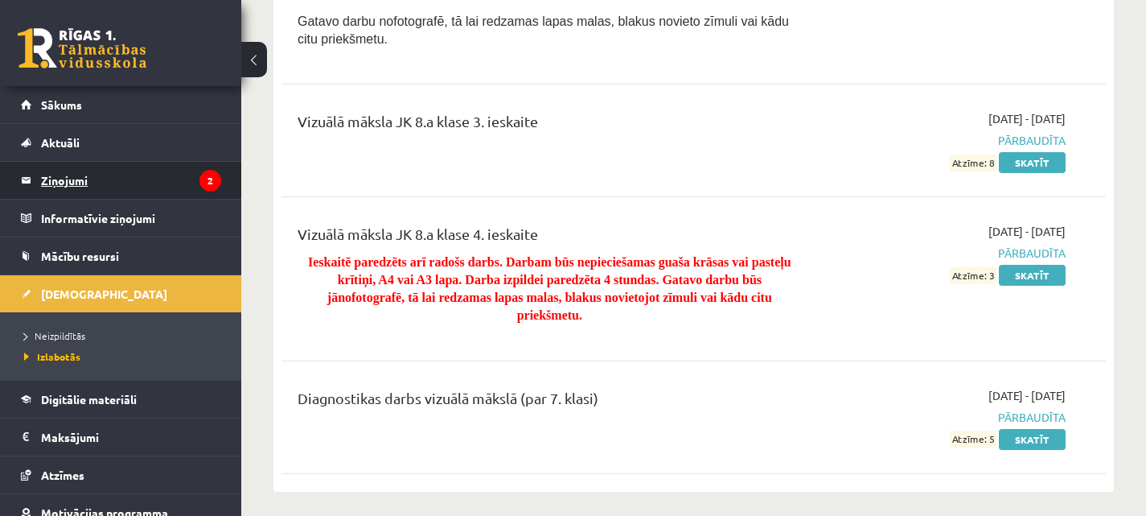
click at [155, 187] on legend "Ziņojumi 2" at bounding box center [131, 180] width 180 height 37
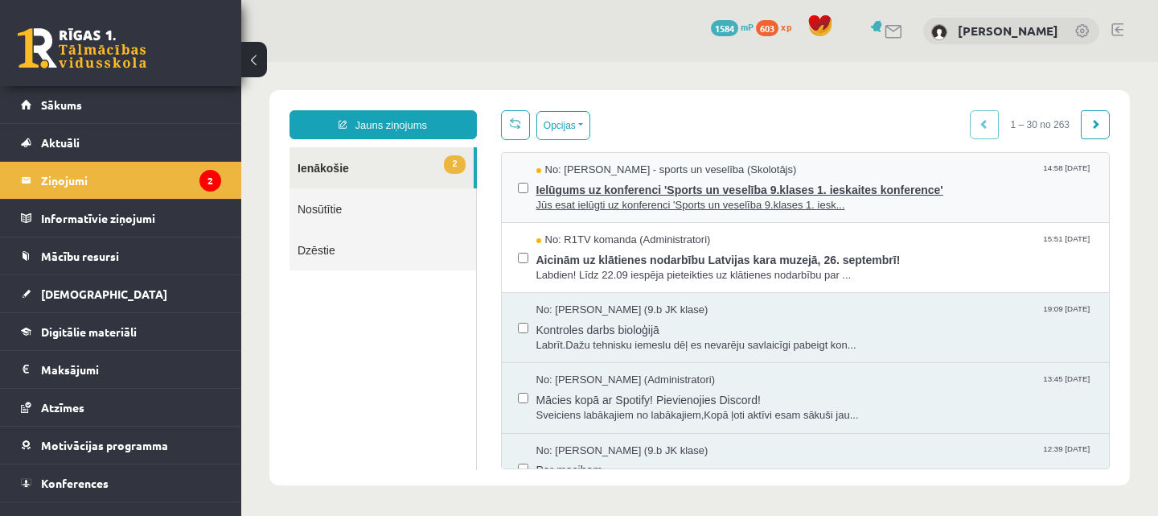
click at [650, 205] on span "Jūs esat ielūgti uz konferenci 'Sports un veselība 9.klases 1. iesk..." at bounding box center [814, 205] width 557 height 15
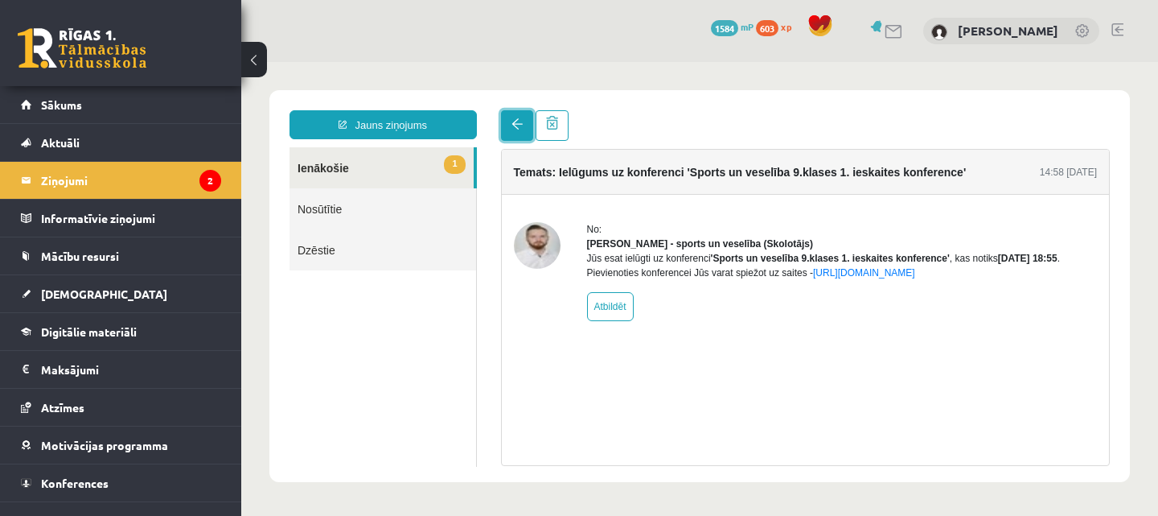
click at [508, 123] on link at bounding box center [517, 125] width 32 height 31
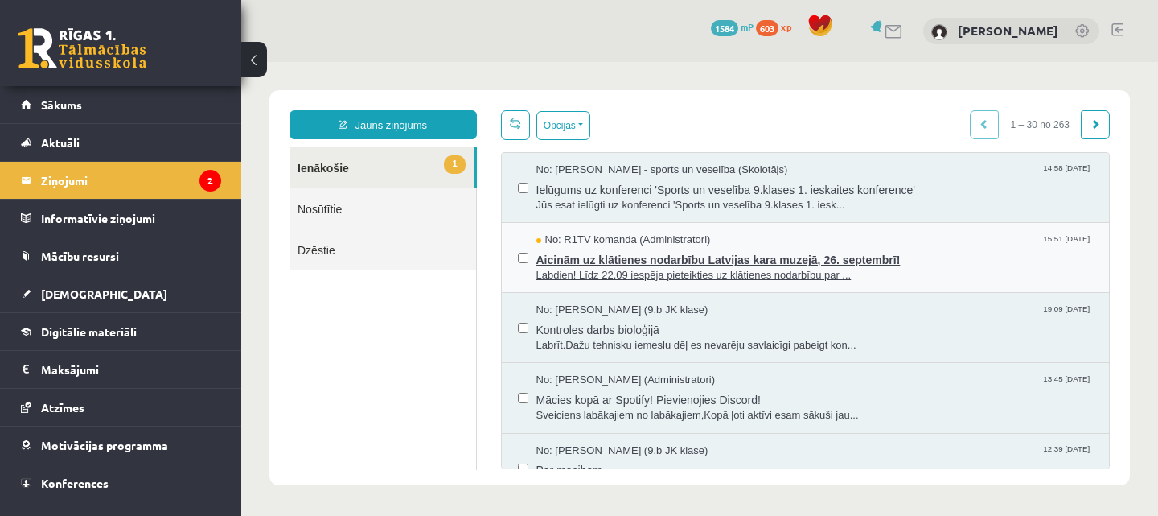
click at [643, 244] on span "No: R1TV komanda (Administratori)" at bounding box center [623, 239] width 175 height 15
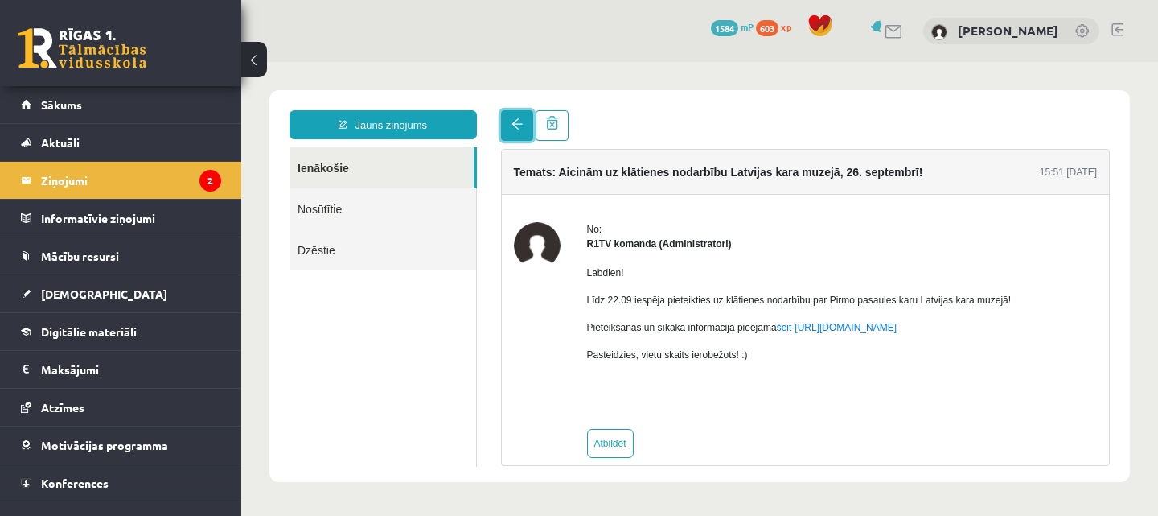
click at [510, 121] on link at bounding box center [517, 125] width 32 height 31
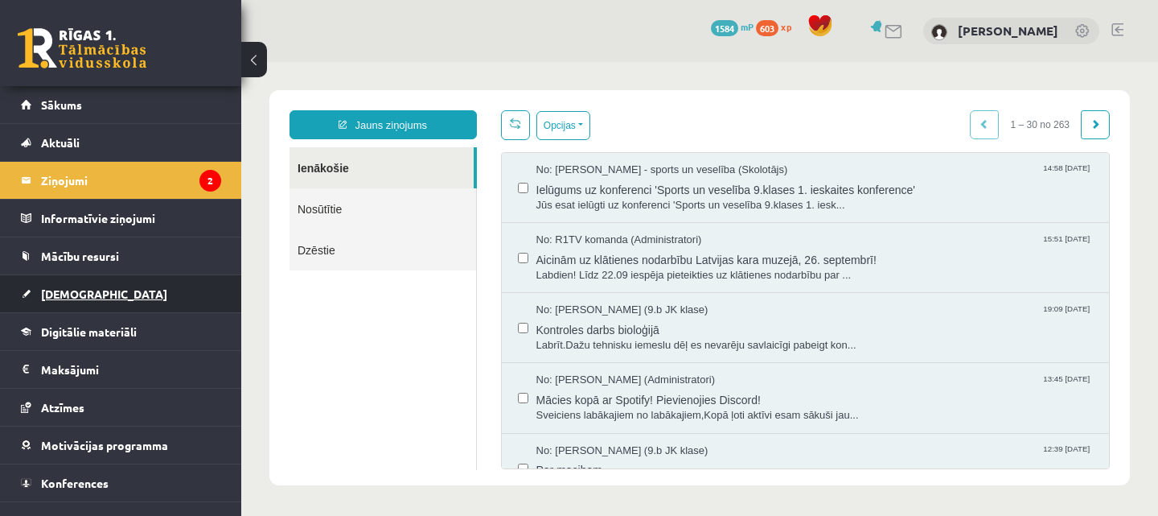
click at [59, 294] on span "[DEMOGRAPHIC_DATA]" at bounding box center [104, 293] width 126 height 14
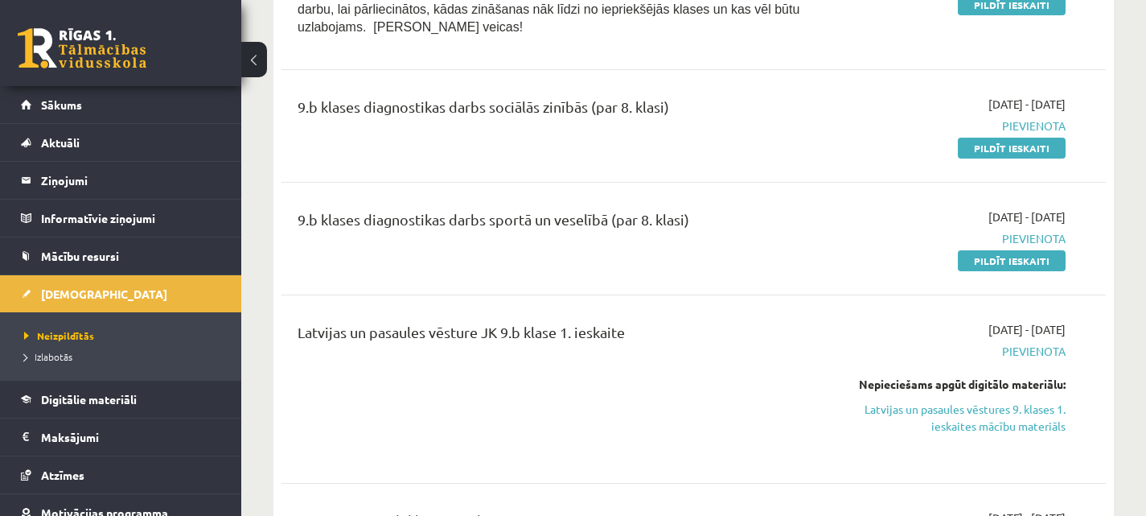
scroll to position [491, 0]
click at [970, 260] on link "Pildīt ieskaiti" at bounding box center [1012, 259] width 108 height 21
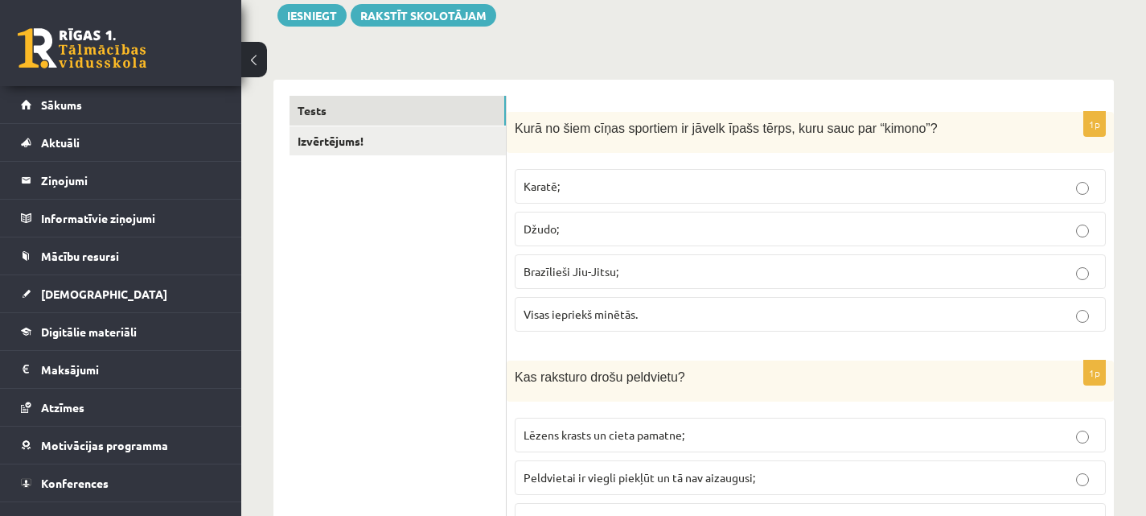
scroll to position [194, 0]
click at [682, 311] on p "Visas iepriekš minētās." at bounding box center [810, 313] width 573 height 17
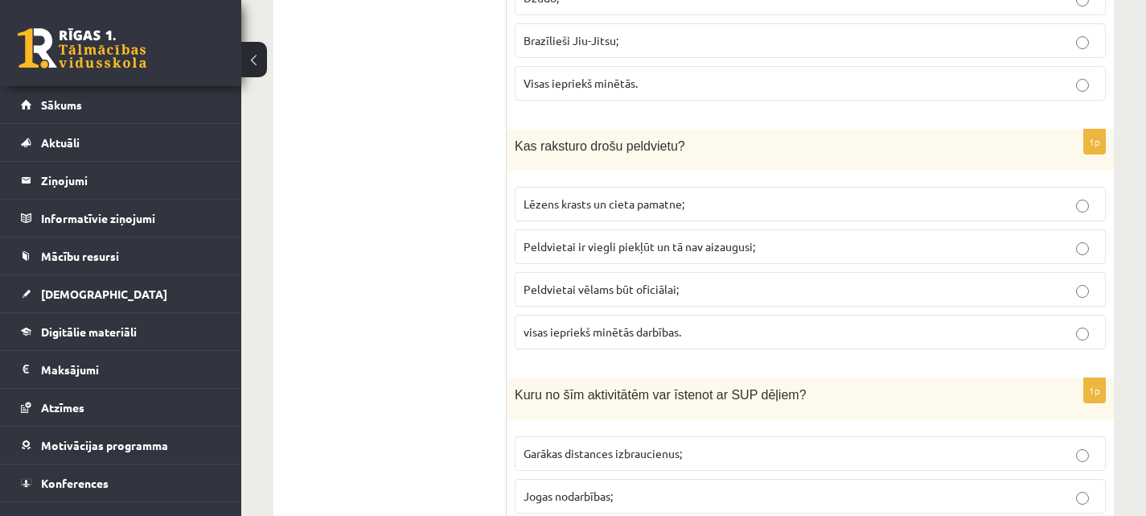
scroll to position [425, 0]
click at [717, 320] on label "visas iepriekš minētās darbības." at bounding box center [810, 330] width 591 height 35
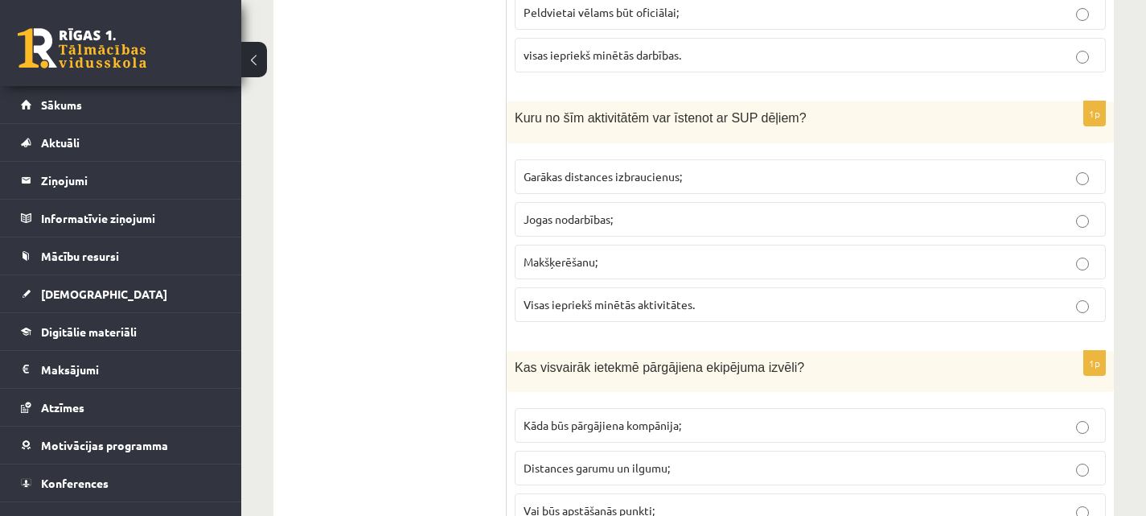
scroll to position [701, 0]
click at [596, 309] on span "Visas iepriekš minētās aktivitātes." at bounding box center [609, 303] width 171 height 14
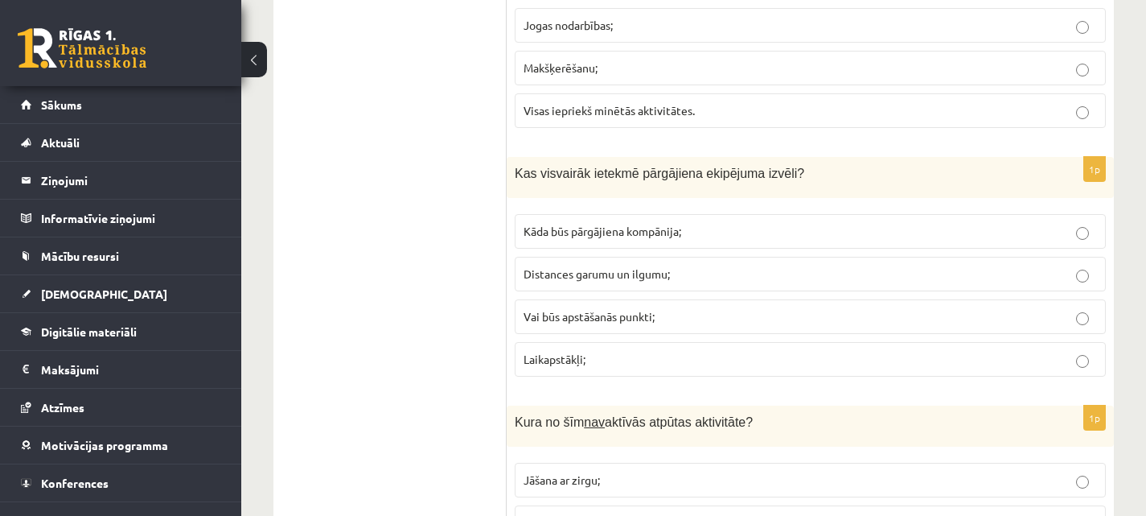
scroll to position [895, 0]
click at [581, 281] on p "Distances garumu un ilgumu;" at bounding box center [810, 273] width 573 height 17
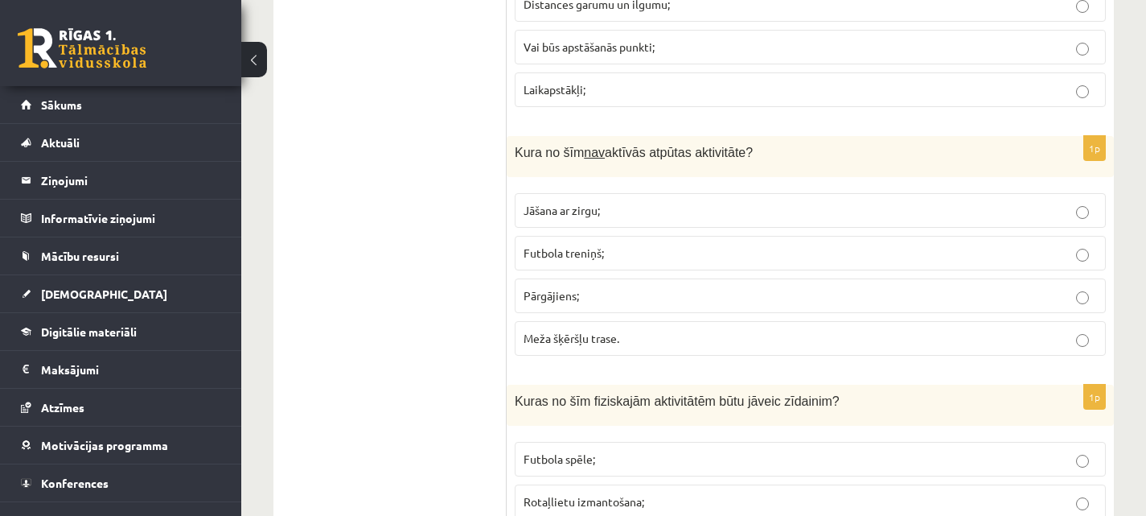
scroll to position [1165, 0]
click at [633, 211] on p "Jāšana ar zirgu;" at bounding box center [810, 209] width 573 height 17
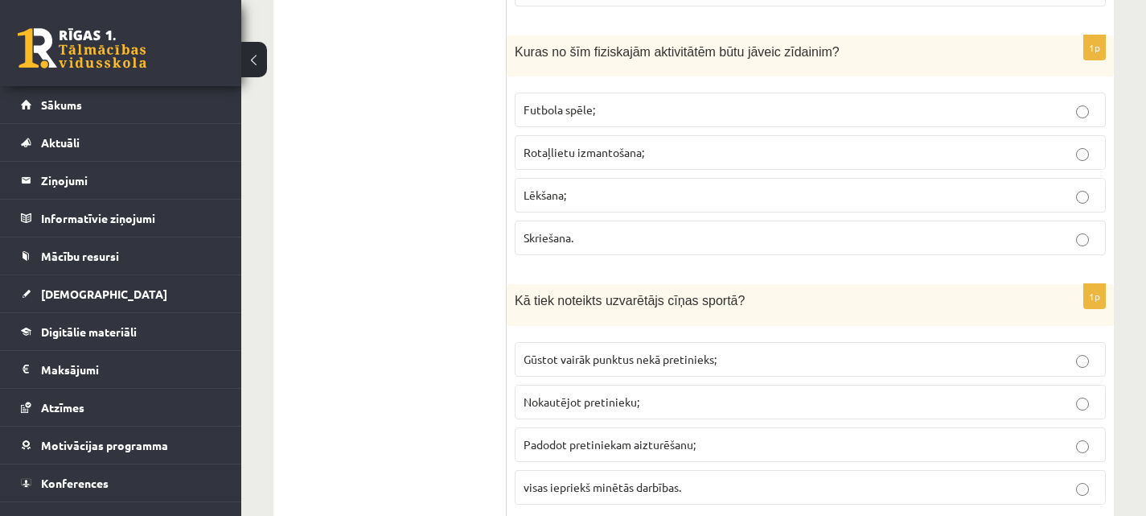
scroll to position [1514, 0]
click at [619, 160] on label "Rotaļlietu izmantošana;" at bounding box center [810, 151] width 591 height 35
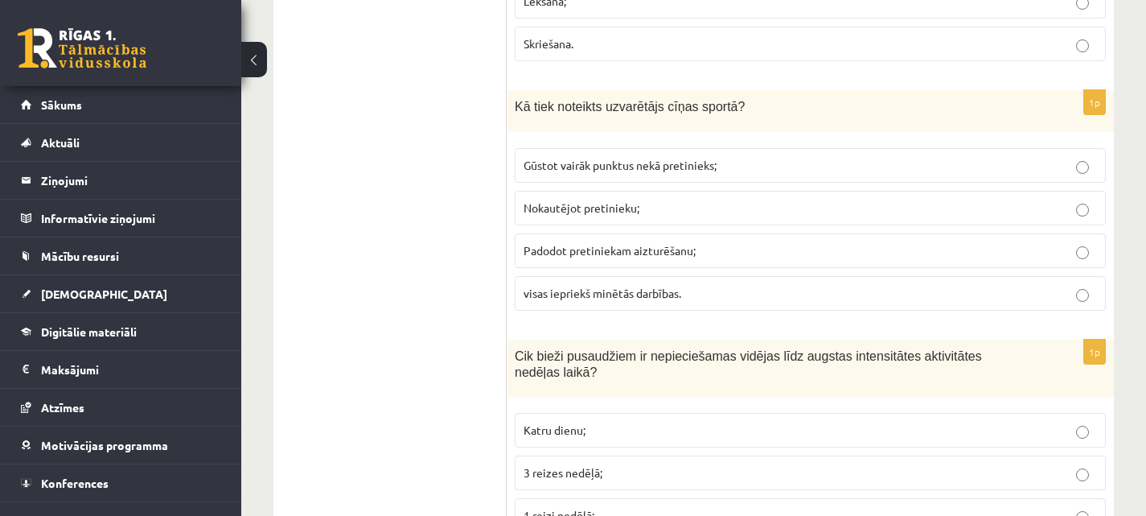
scroll to position [1707, 0]
click at [632, 282] on label "visas iepriekš minētās darbības." at bounding box center [810, 292] width 591 height 35
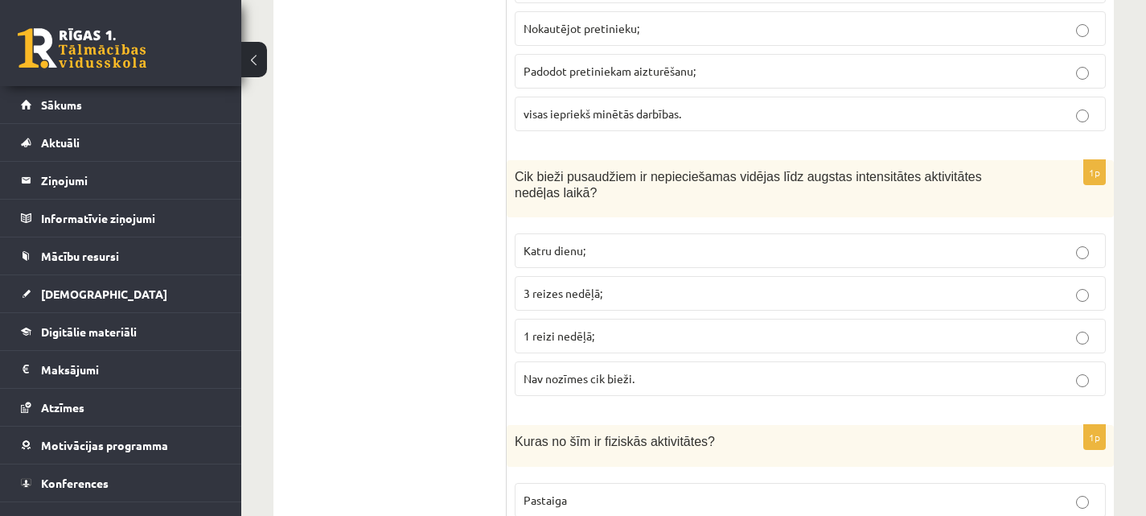
scroll to position [1885, 0]
click at [632, 286] on p "3 reizes nedēļā;" at bounding box center [810, 294] width 573 height 17
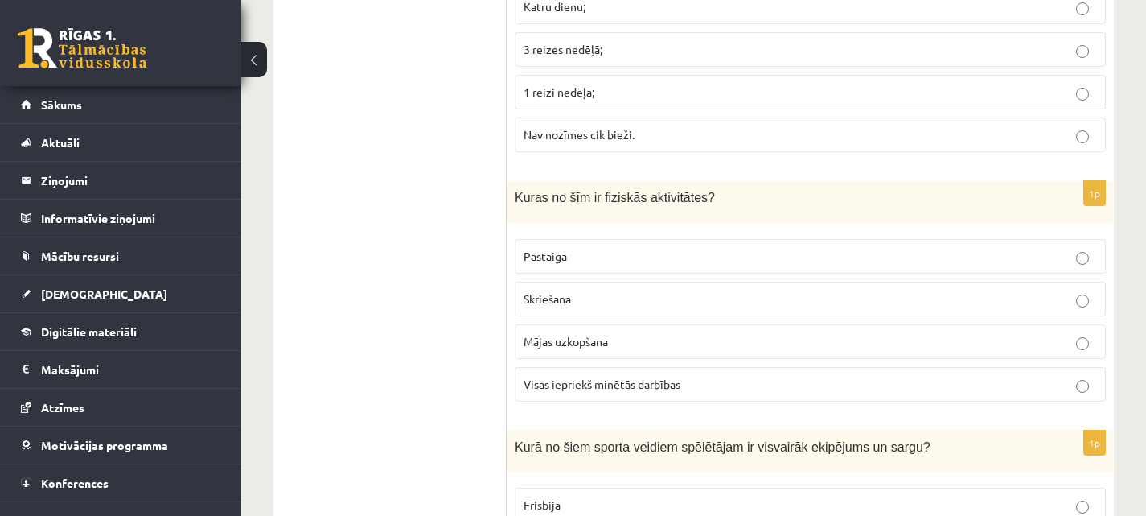
scroll to position [2131, 0]
click at [680, 366] on label "Visas iepriekš minētās darbības" at bounding box center [810, 383] width 591 height 35
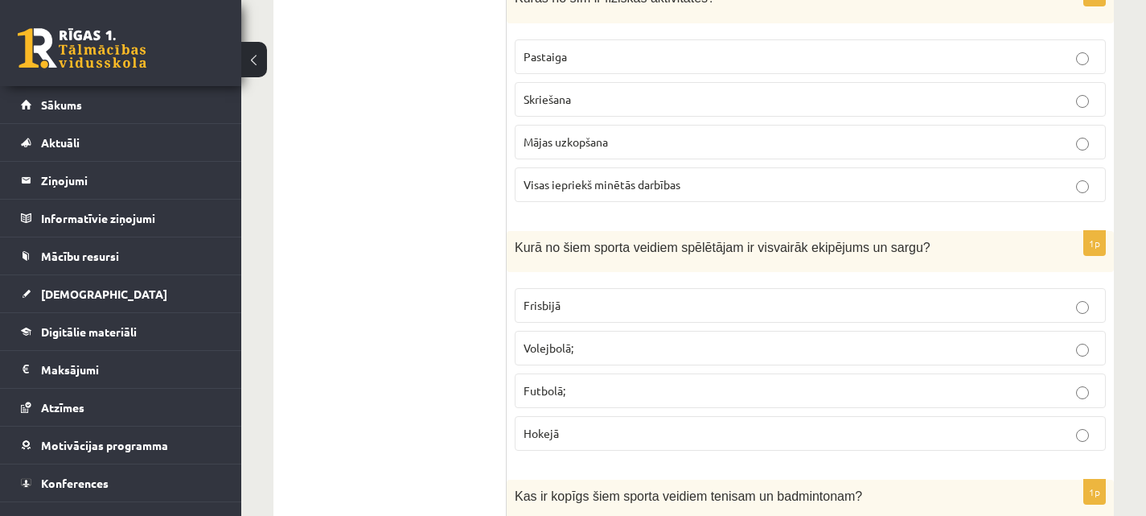
scroll to position [2331, 0]
click at [674, 382] on label "Futbolā;" at bounding box center [810, 389] width 591 height 35
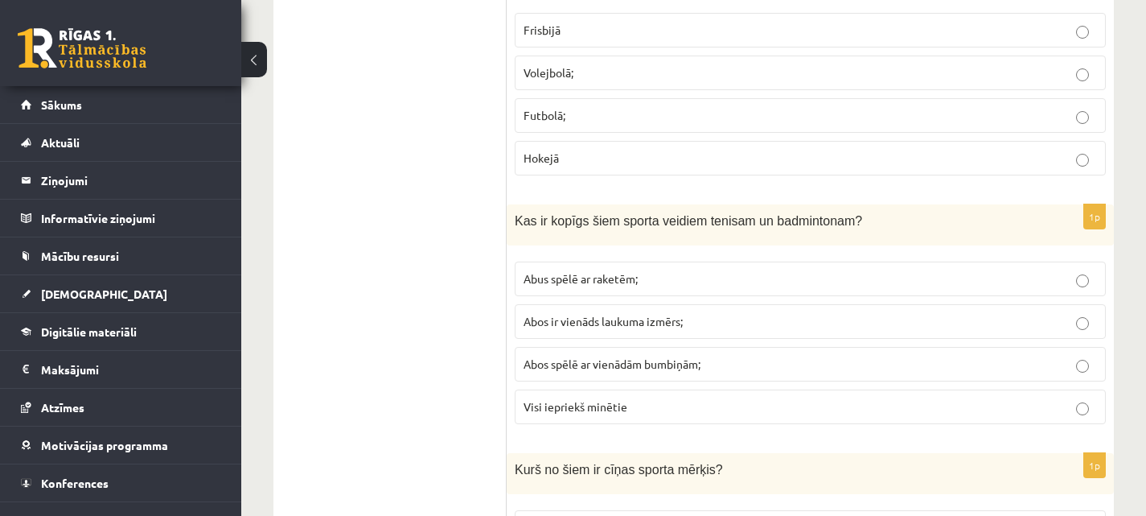
scroll to position [2603, 0]
click at [624, 400] on span "Visi iepriekš minētie" at bounding box center [576, 407] width 104 height 14
click at [701, 262] on label "Abus spēlē ar raketēm;" at bounding box center [810, 279] width 591 height 35
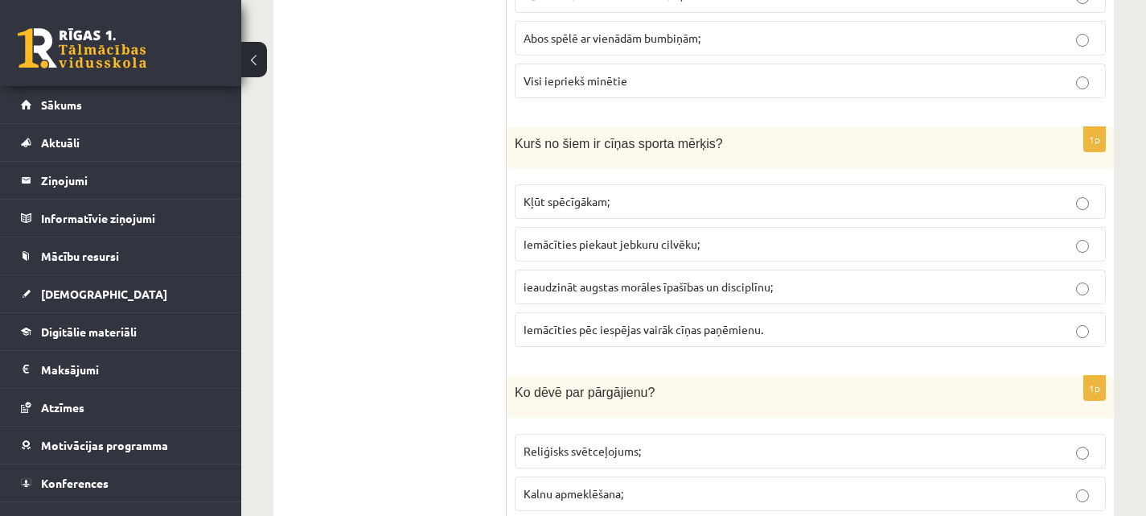
scroll to position [2931, 0]
click at [664, 192] on p "Kļūt spēcīgākam;" at bounding box center [810, 200] width 573 height 17
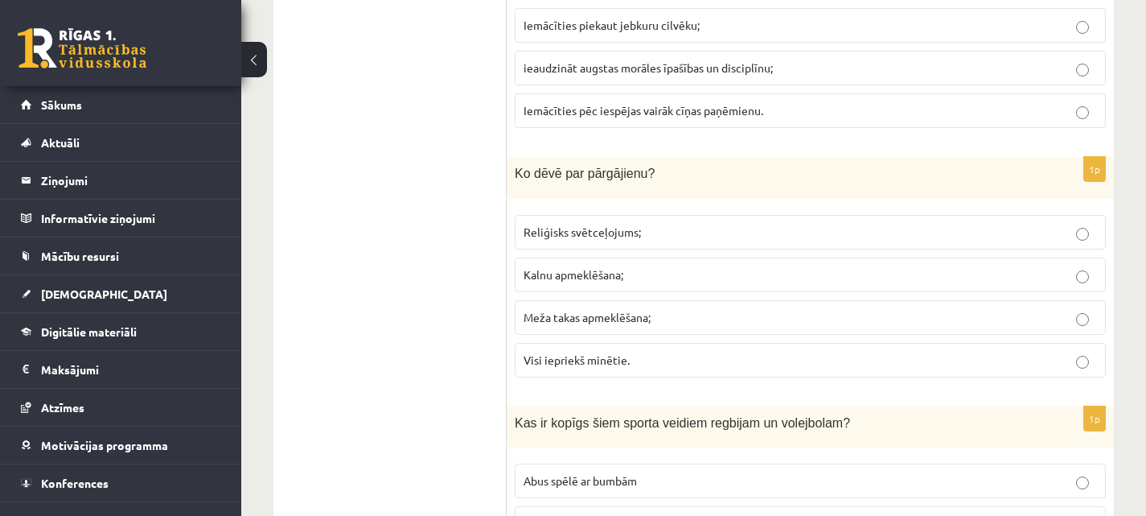
scroll to position [3150, 0]
click at [671, 351] on p "Visi iepriekš minētie." at bounding box center [810, 359] width 573 height 17
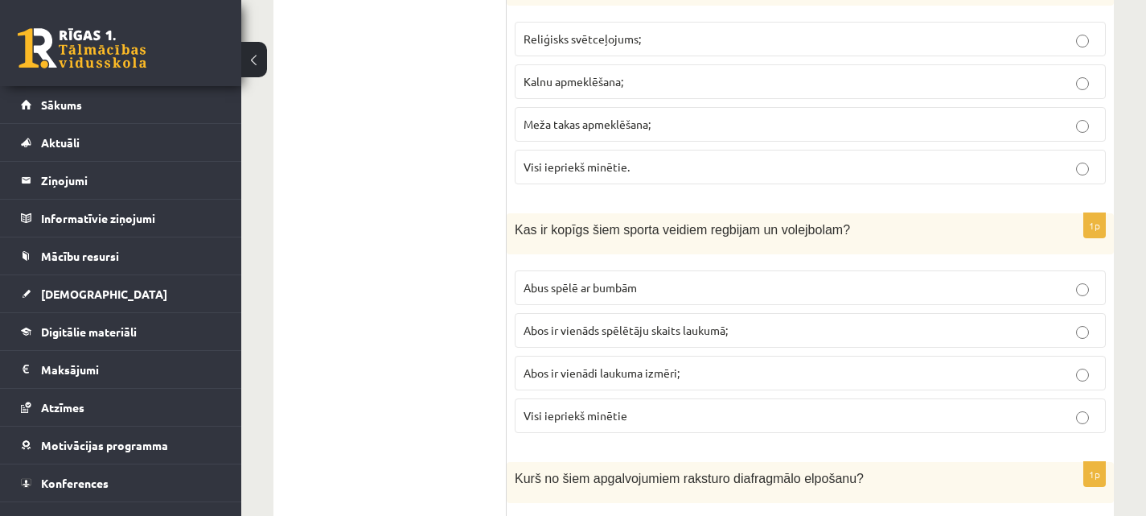
scroll to position [3347, 0]
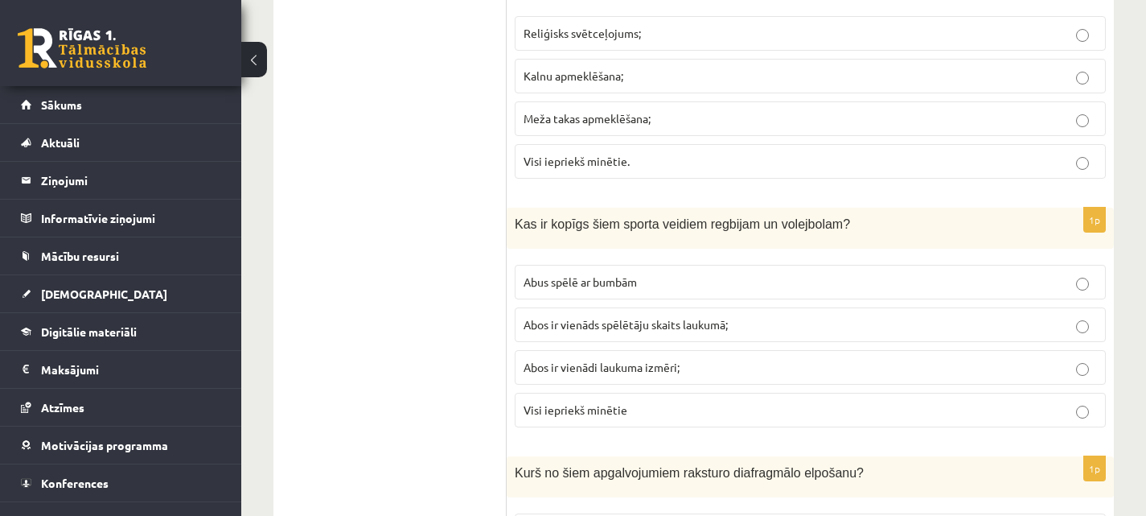
click at [599, 402] on span "Visi iepriekš minētie" at bounding box center [576, 409] width 104 height 14
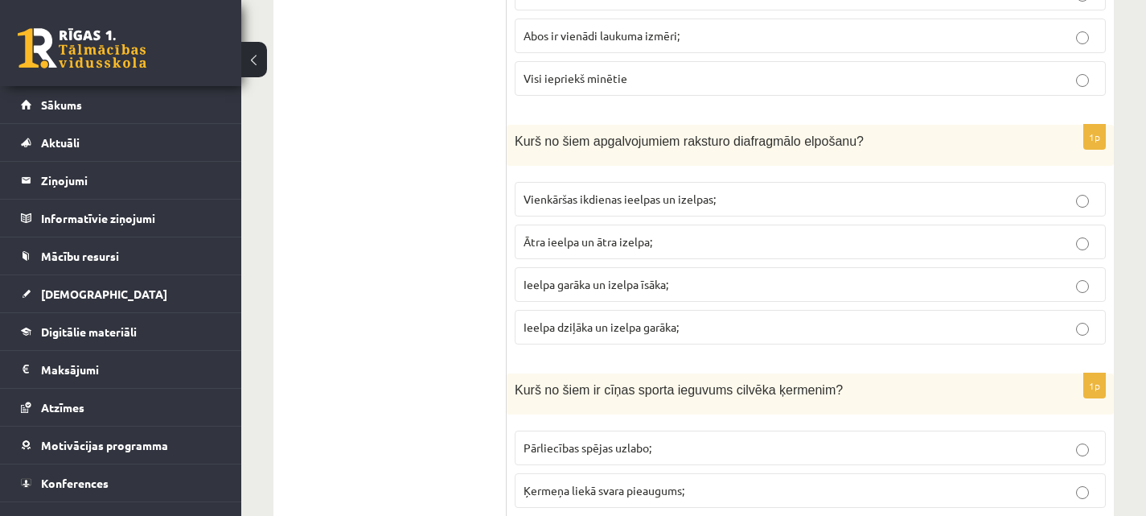
scroll to position [3680, 0]
click at [618, 318] on p "Ieelpa dziļāka un izelpa garāka;" at bounding box center [810, 326] width 573 height 17
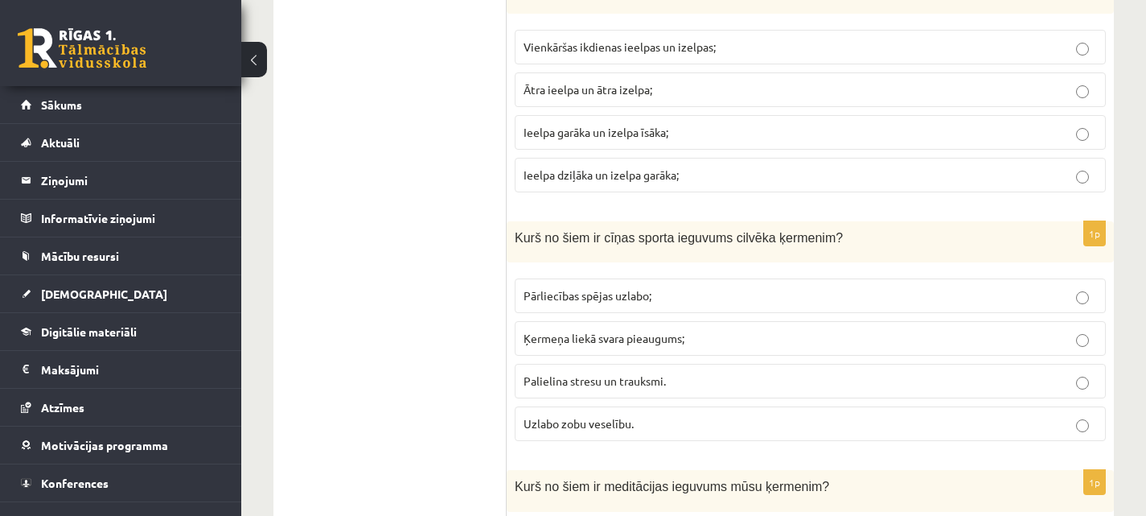
scroll to position [3832, 0]
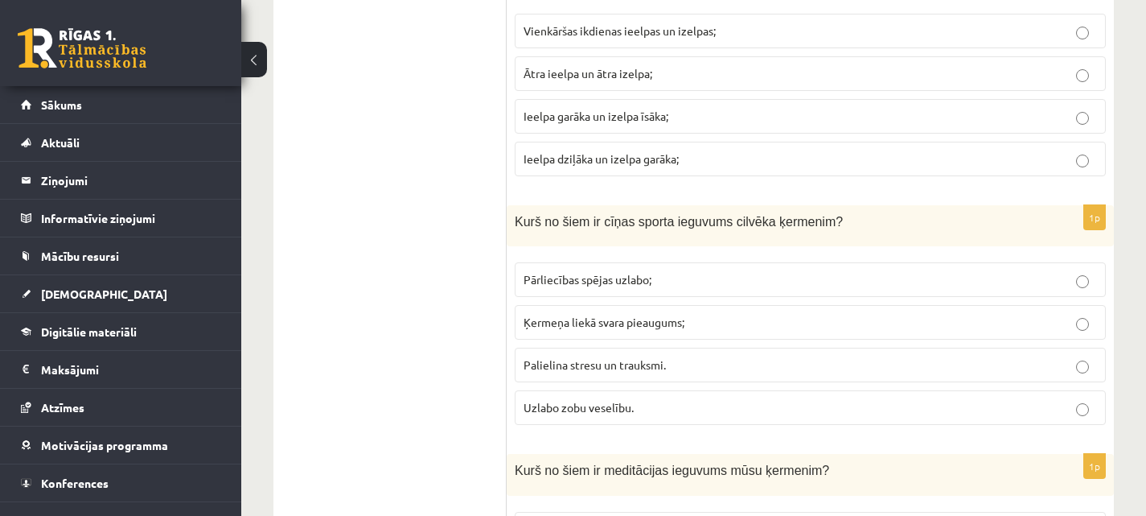
click at [618, 318] on label "Ķermeņa liekā svara pieaugums;" at bounding box center [810, 322] width 591 height 35
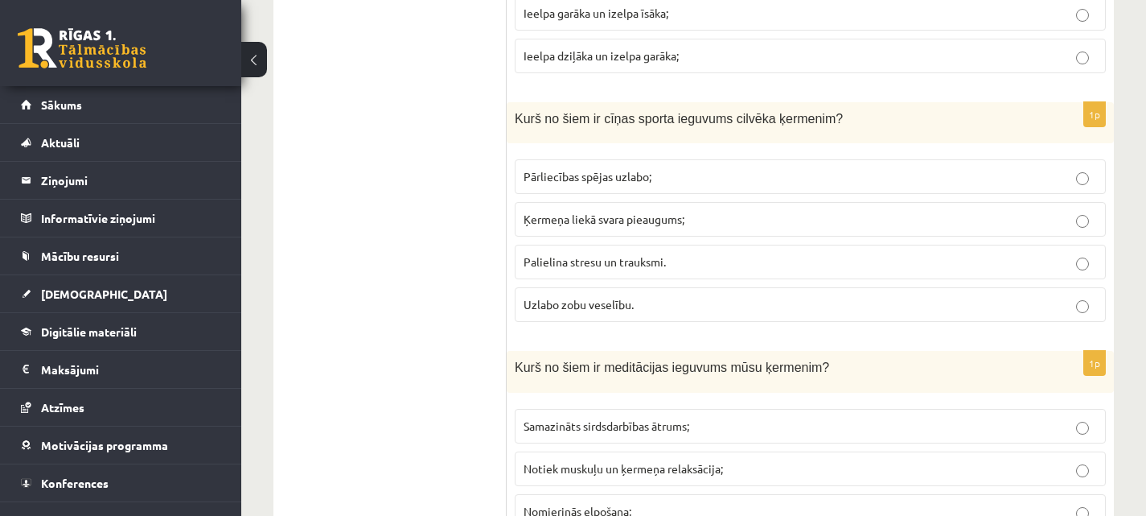
scroll to position [3951, 0]
click at [594, 296] on span "Uzlabo zobu veselību." at bounding box center [579, 303] width 110 height 14
click at [665, 167] on p "Pārliecības spējas uzlabo;" at bounding box center [810, 175] width 573 height 17
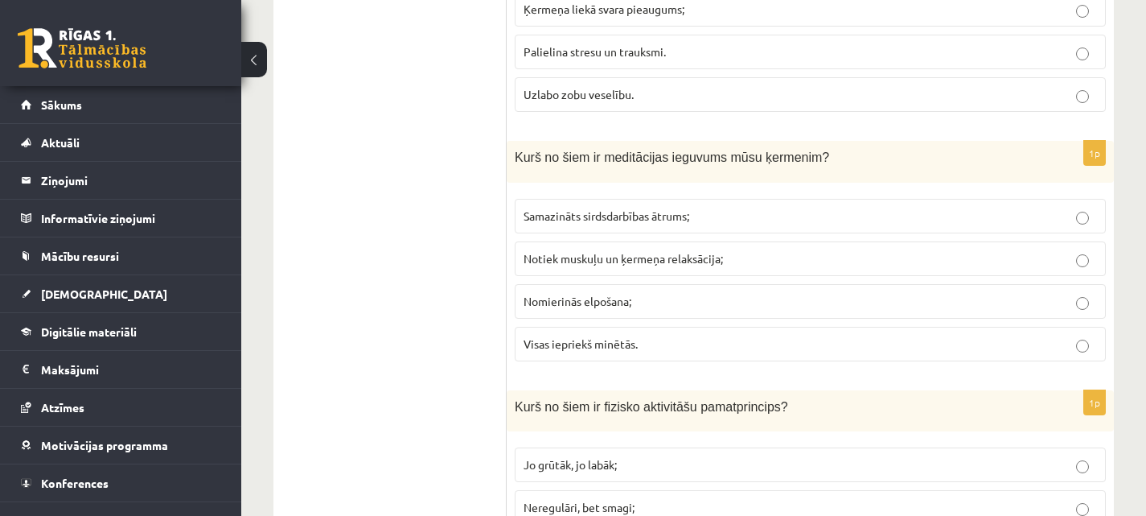
scroll to position [4165, 0]
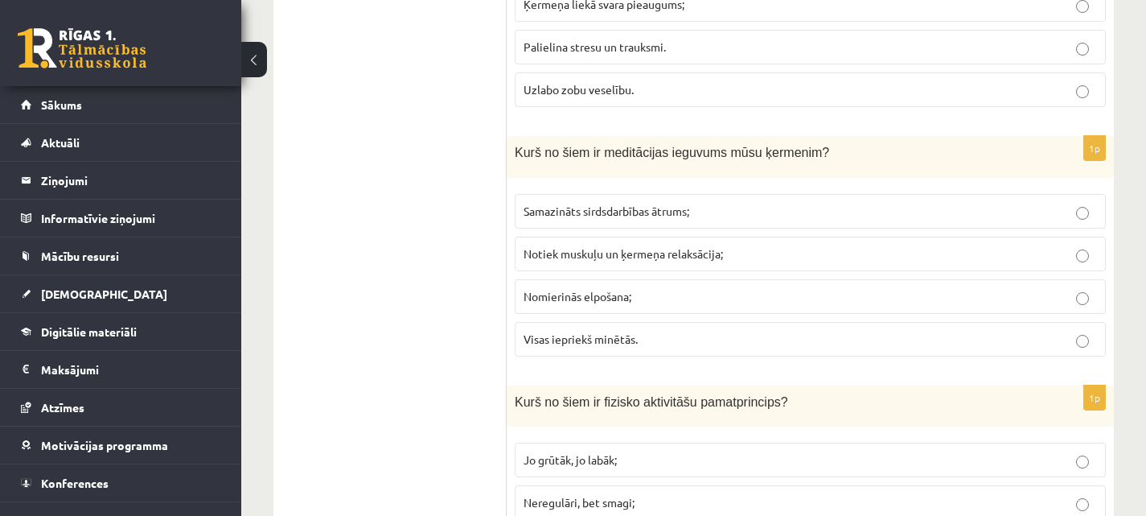
click at [610, 331] on span "Visas iepriekš minētās." at bounding box center [581, 338] width 114 height 14
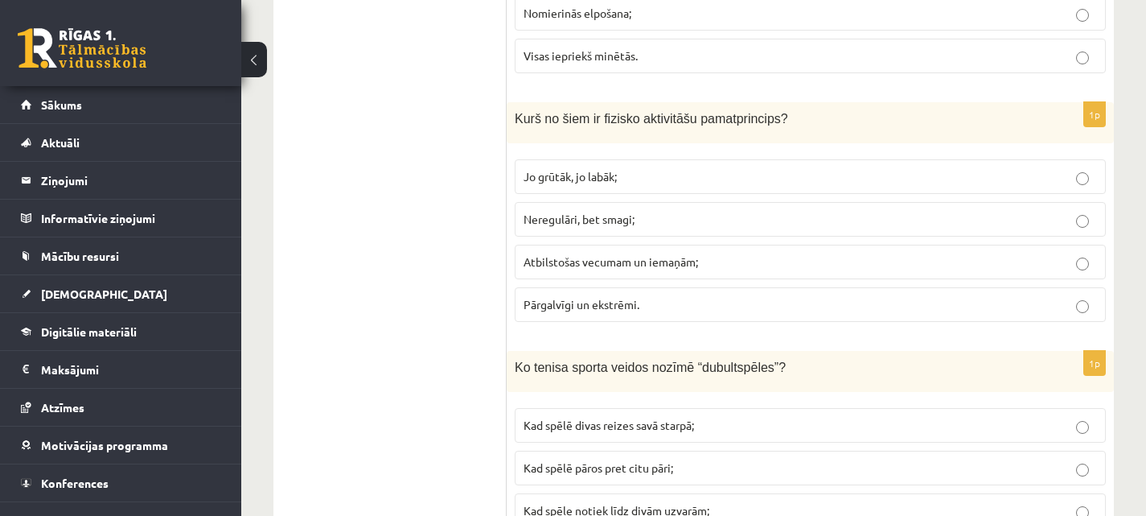
scroll to position [4448, 0]
click at [654, 253] on p "Atbilstošas vecumam un iemaņām;" at bounding box center [810, 261] width 573 height 17
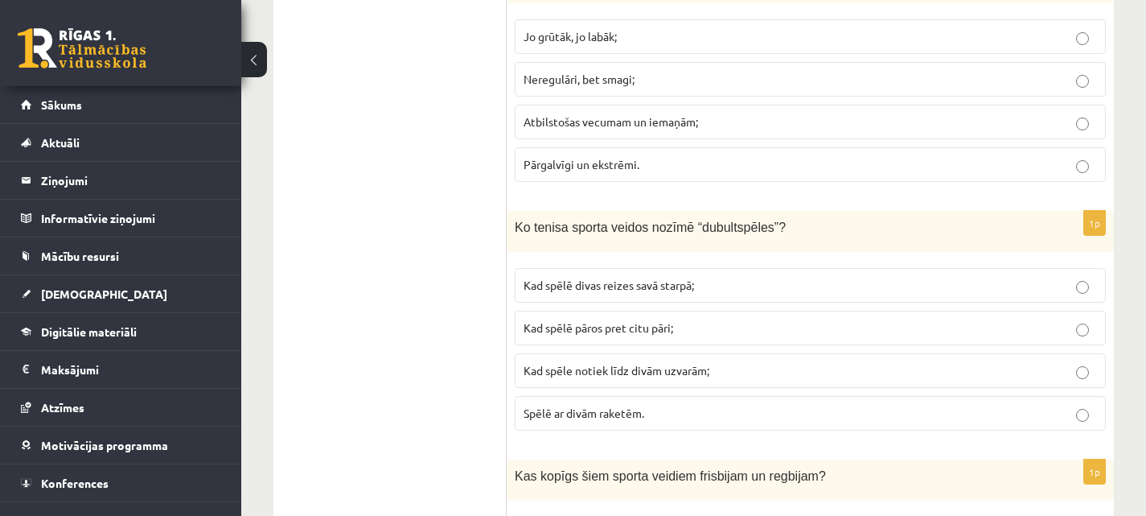
scroll to position [4592, 0]
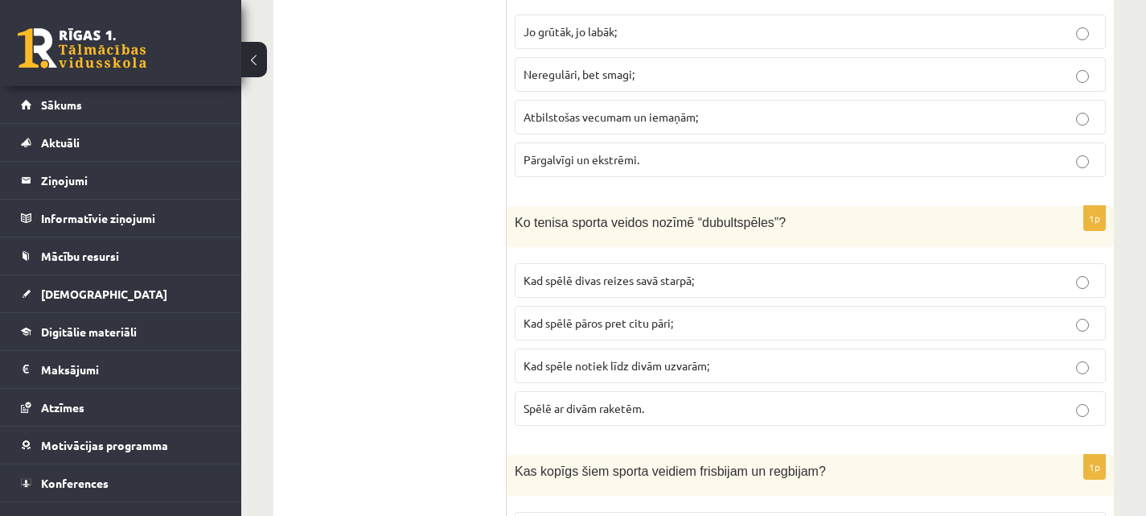
click at [668, 273] on label "Kad spēlē divas reizes savā starpā;" at bounding box center [810, 280] width 591 height 35
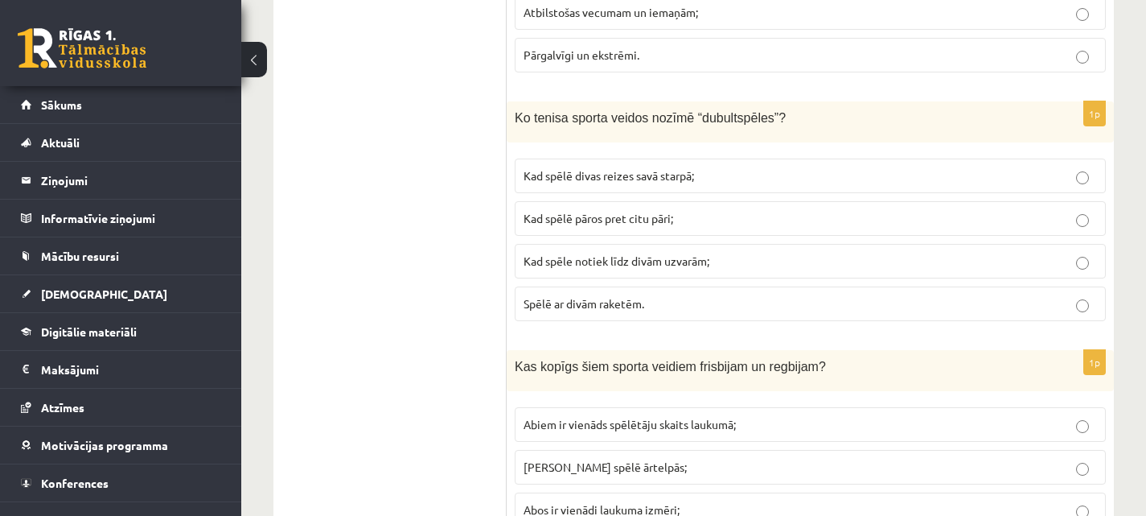
scroll to position [4698, 0]
click at [687, 209] on p "Kad spēlē pāros pret citu pāri;" at bounding box center [810, 217] width 573 height 17
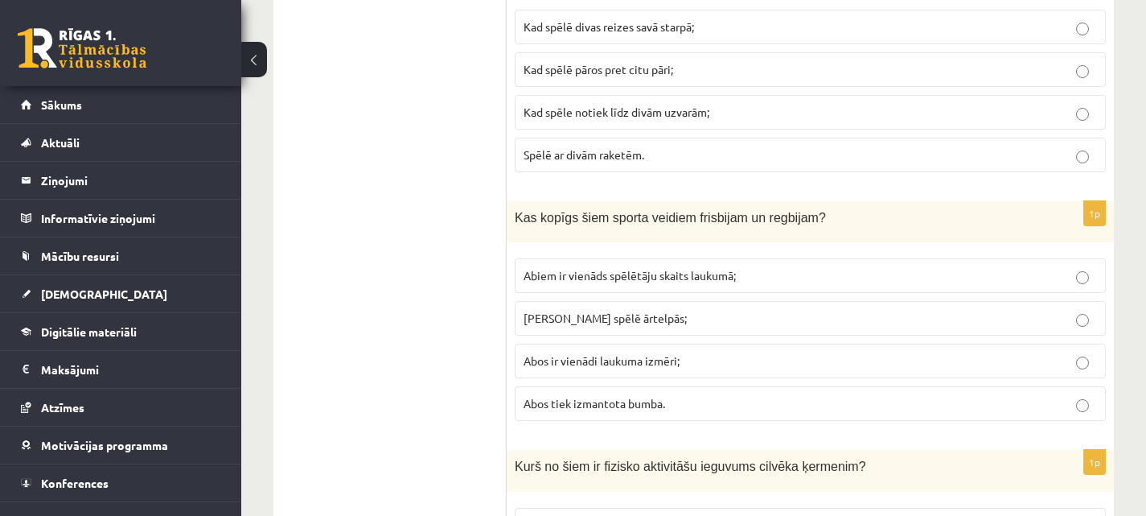
scroll to position [4845, 0]
click at [688, 310] on p "Abus spēlē ārtelpās;" at bounding box center [810, 318] width 573 height 17
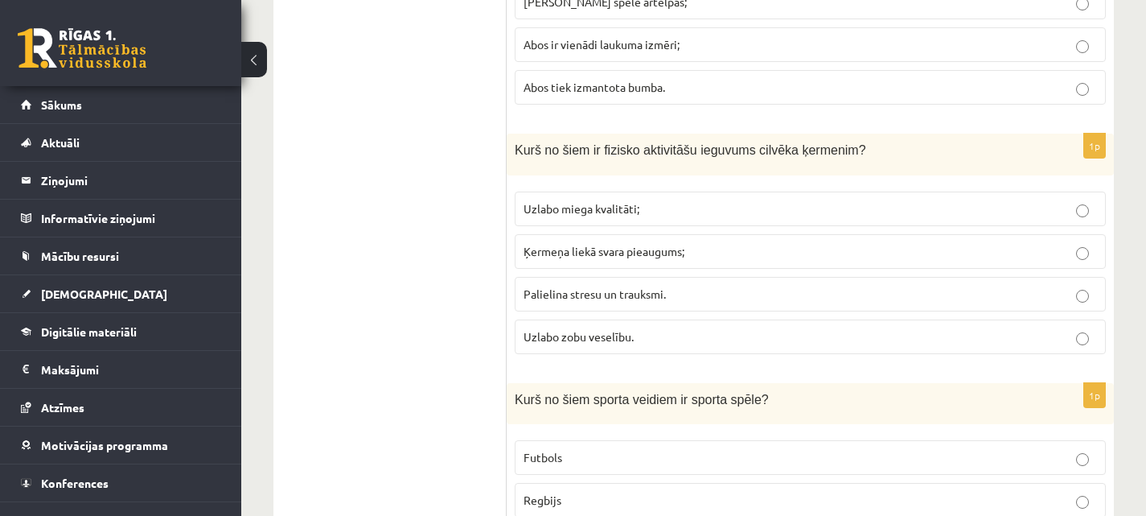
scroll to position [5163, 0]
click at [654, 199] on p "Uzlabo miega kvalitāti;" at bounding box center [810, 207] width 573 height 17
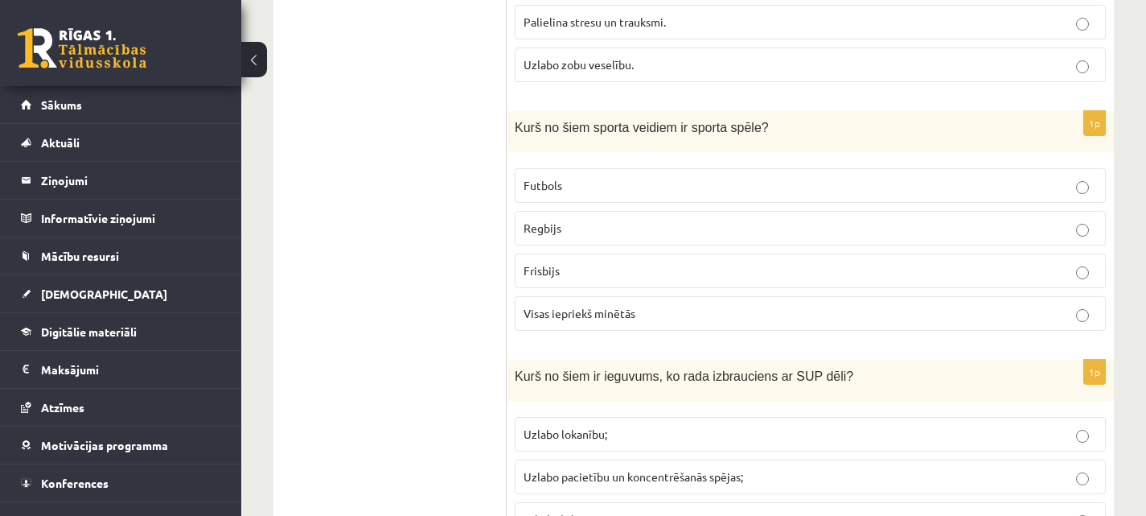
scroll to position [5435, 0]
click at [683, 303] on p "Visas iepriekš minētās" at bounding box center [810, 311] width 573 height 17
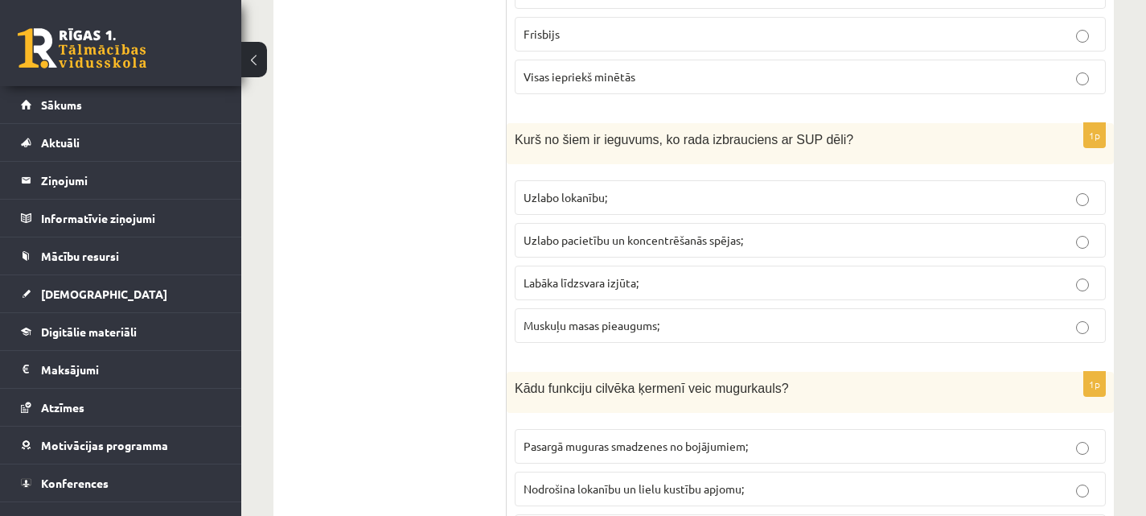
scroll to position [5671, 0]
click at [688, 273] on p "Labāka līdzsvara izjūta;" at bounding box center [810, 281] width 573 height 17
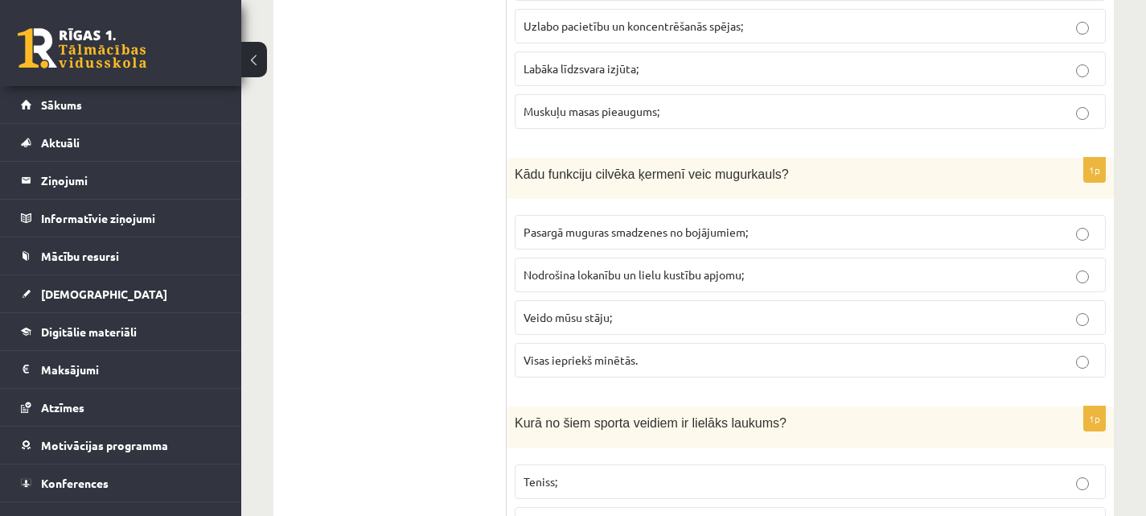
scroll to position [5885, 0]
click at [672, 351] on p "Visas iepriekš minētās." at bounding box center [810, 359] width 573 height 17
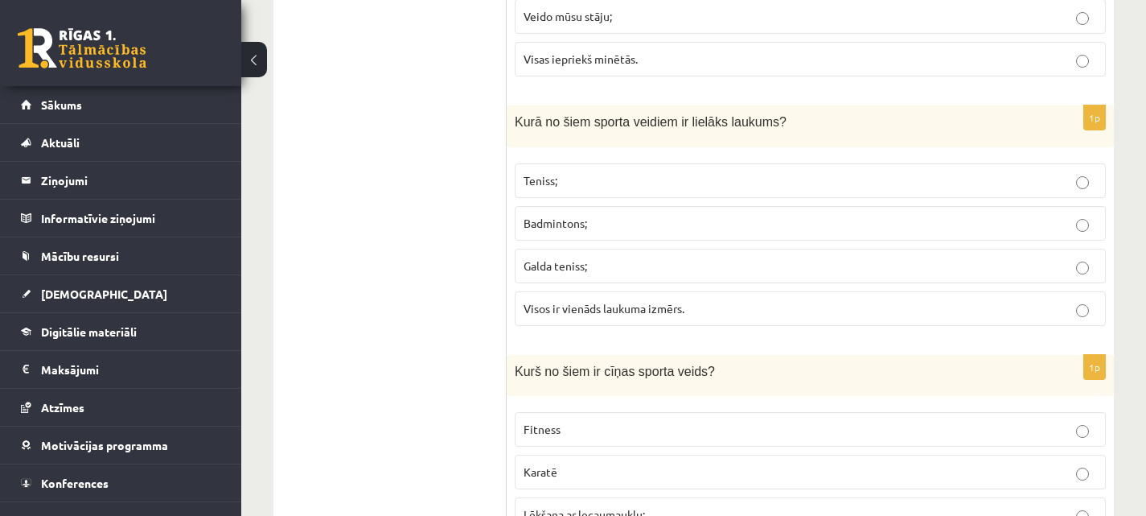
scroll to position [6186, 0]
click at [651, 299] on span "Visos ir vienāds laukuma izmērs." at bounding box center [604, 306] width 161 height 14
click at [628, 213] on p "Badmintons;" at bounding box center [810, 221] width 573 height 17
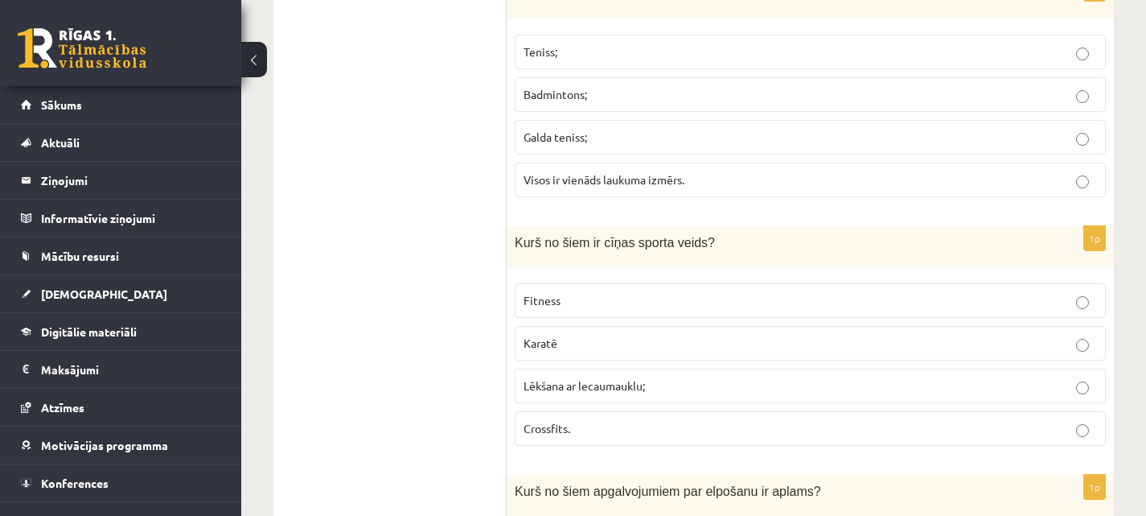
scroll to position [6313, 0]
click at [623, 44] on p "Teniss;" at bounding box center [810, 52] width 573 height 17
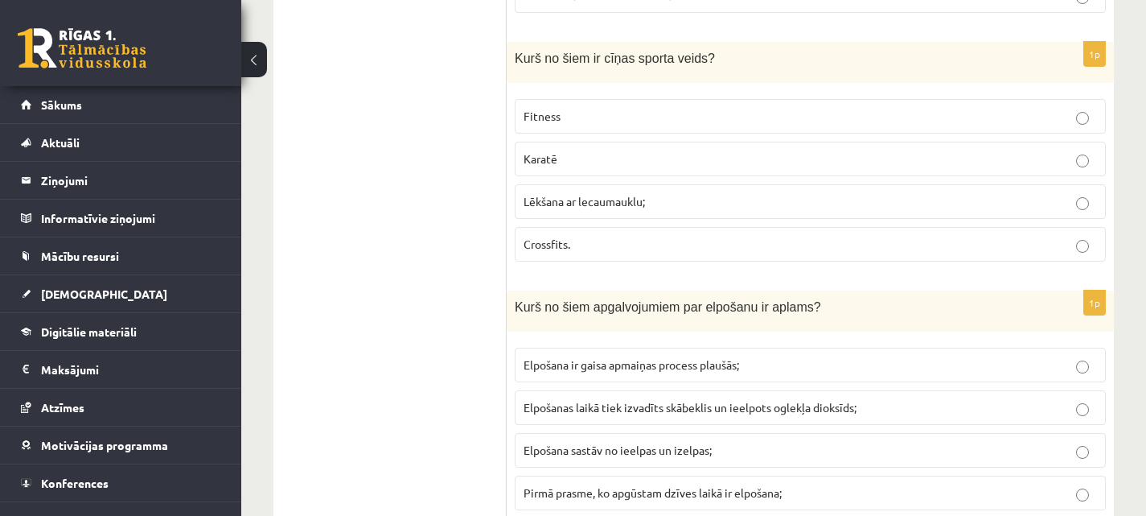
scroll to position [6499, 0]
click at [640, 150] on p "Karatē" at bounding box center [810, 158] width 573 height 17
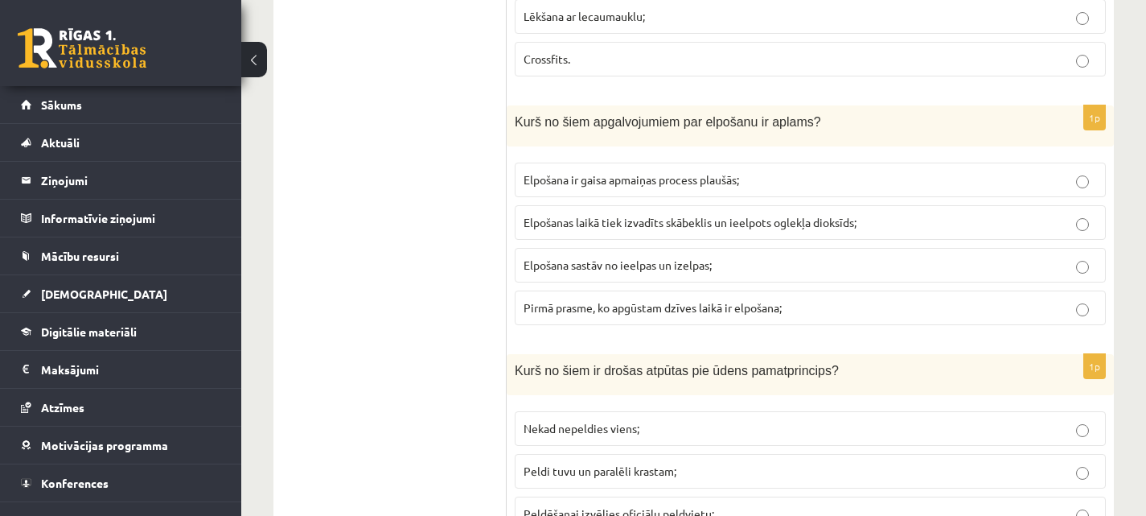
scroll to position [6684, 0]
click at [726, 213] on span "Elpošanas laikā tiek izvadīts skābeklis un ieelpots oglekļa dioksīds;" at bounding box center [690, 220] width 333 height 14
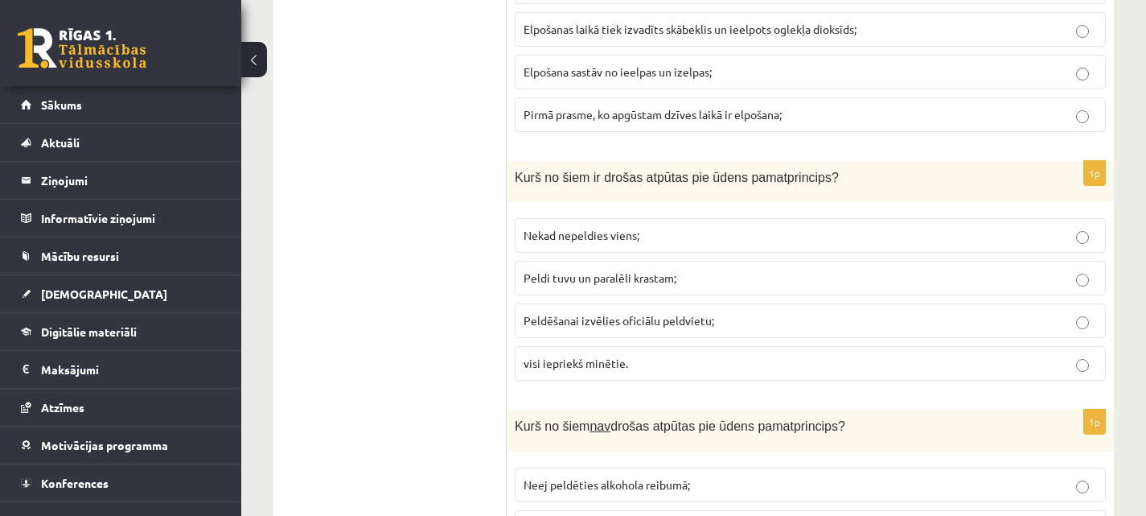
scroll to position [6877, 0]
click at [715, 354] on p "visi iepriekš minētie." at bounding box center [810, 362] width 573 height 17
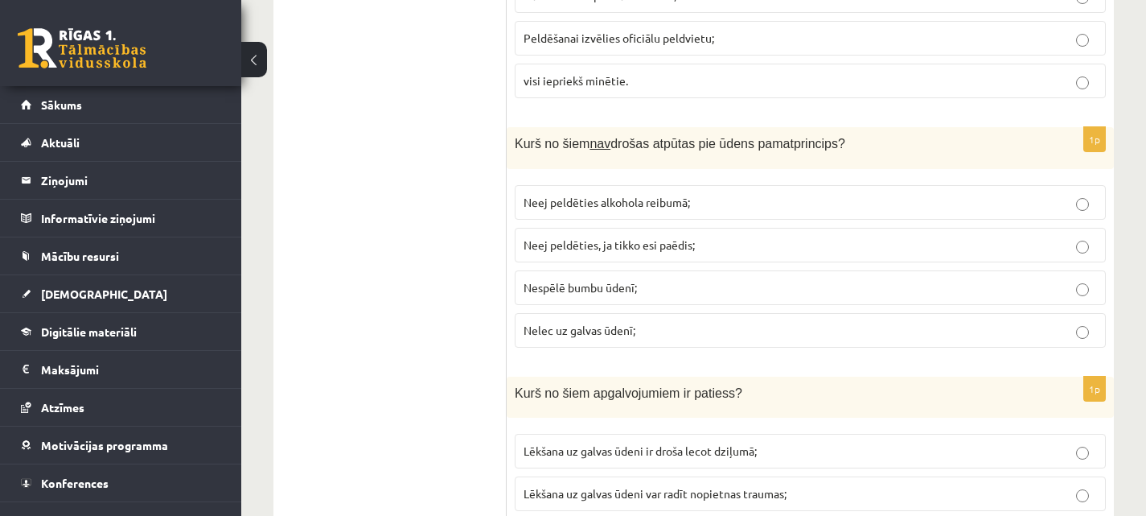
scroll to position [7157, 0]
click at [662, 195] on span "Neej peldēties alkohola reibumā;" at bounding box center [607, 202] width 166 height 14
click at [687, 323] on p "Nelec uz galvas ūdenī;" at bounding box center [810, 331] width 573 height 17
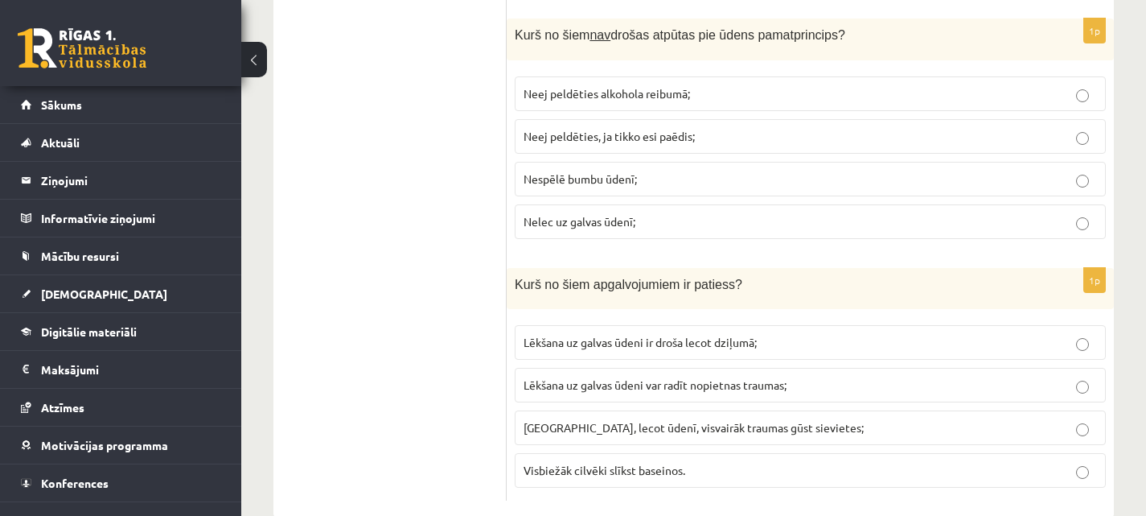
scroll to position [7282, 0]
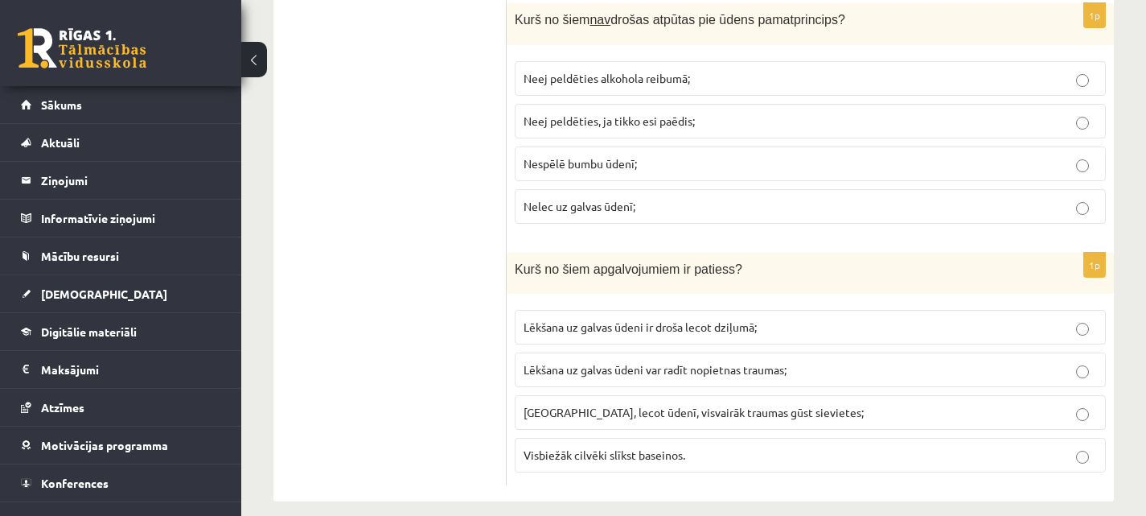
click at [733, 362] on span "Lēkšana uz galvas ūdeni var radīt nopietnas traumas;" at bounding box center [655, 369] width 263 height 14
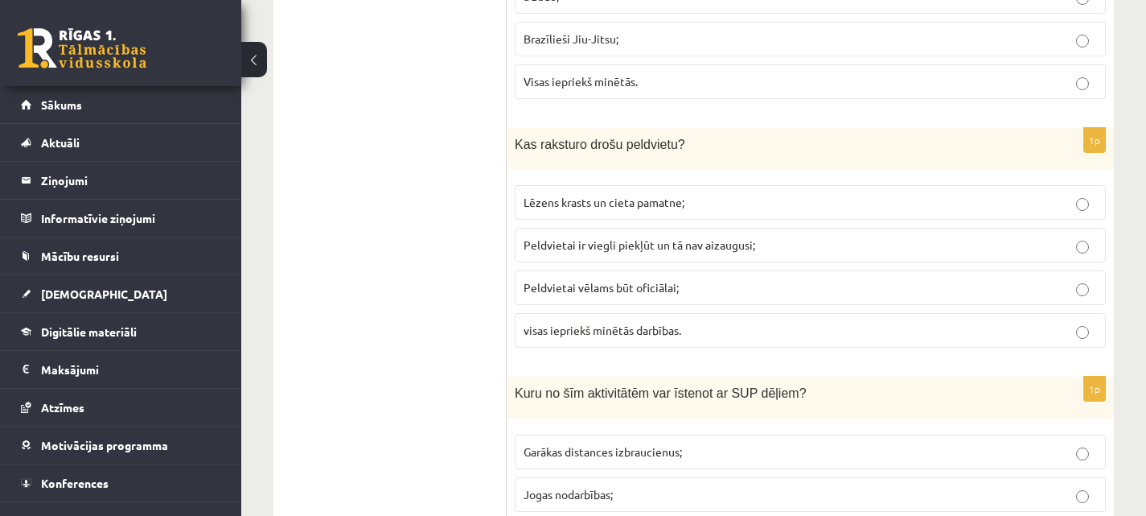
scroll to position [0, 0]
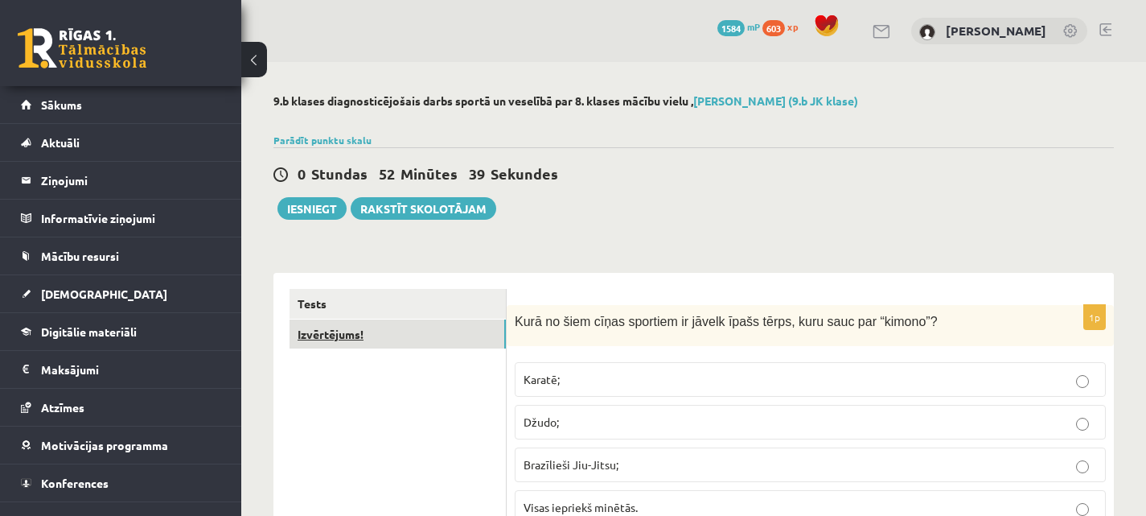
click at [425, 329] on link "Izvērtējums!" at bounding box center [398, 334] width 216 height 30
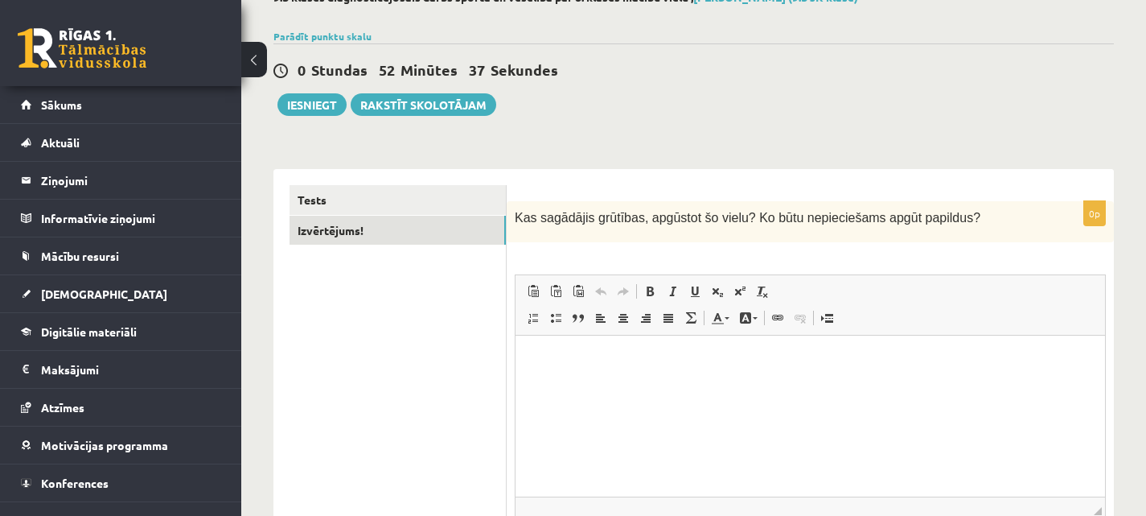
scroll to position [98, 0]
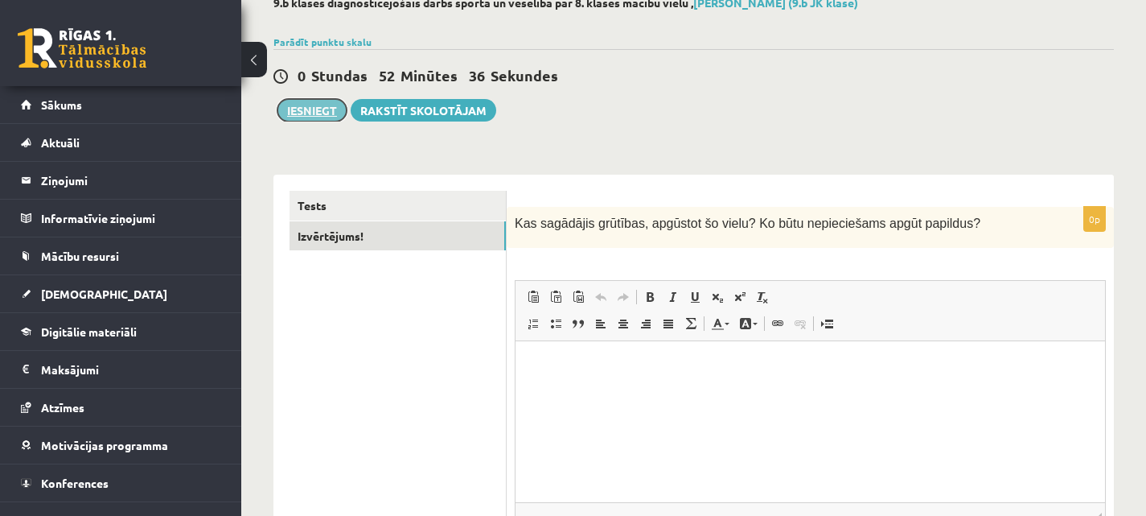
click at [339, 102] on button "Iesniegt" at bounding box center [311, 110] width 69 height 23
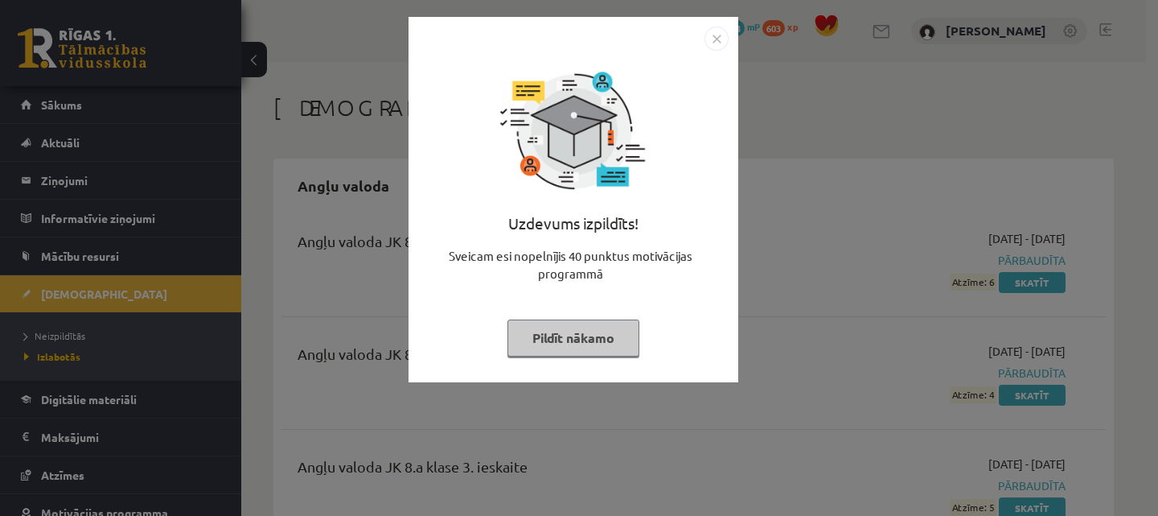
click at [564, 322] on button "Pildīt nākamo" at bounding box center [573, 337] width 132 height 37
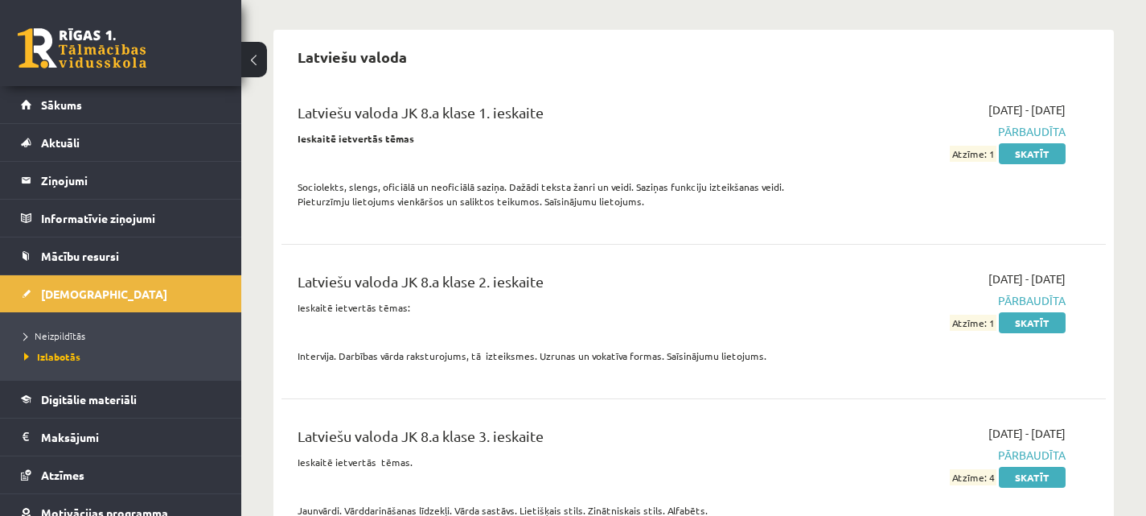
scroll to position [7047, 0]
click at [54, 334] on span "Neizpildītās" at bounding box center [54, 335] width 61 height 13
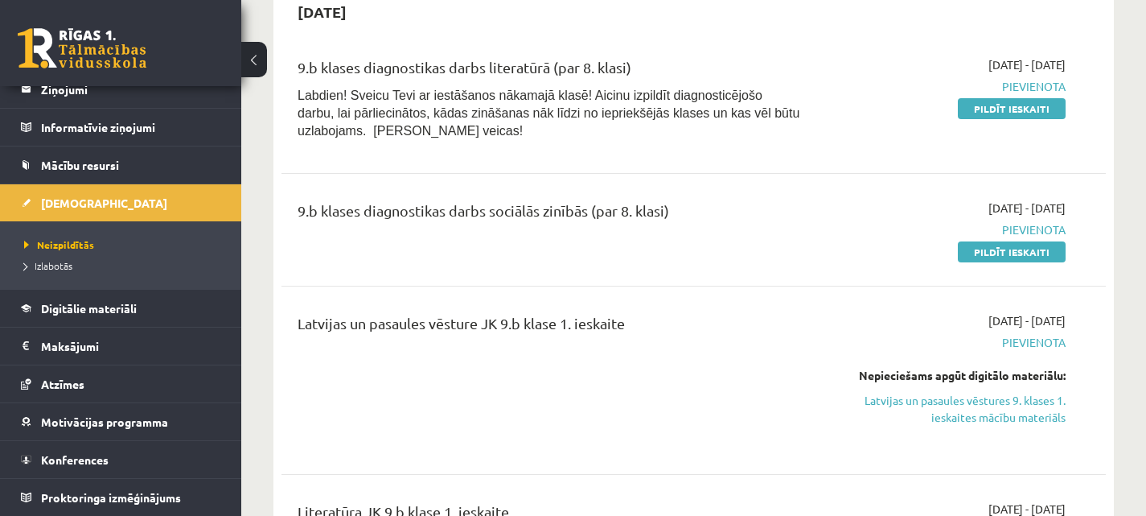
scroll to position [388, 0]
